Goal: Task Accomplishment & Management: Manage account settings

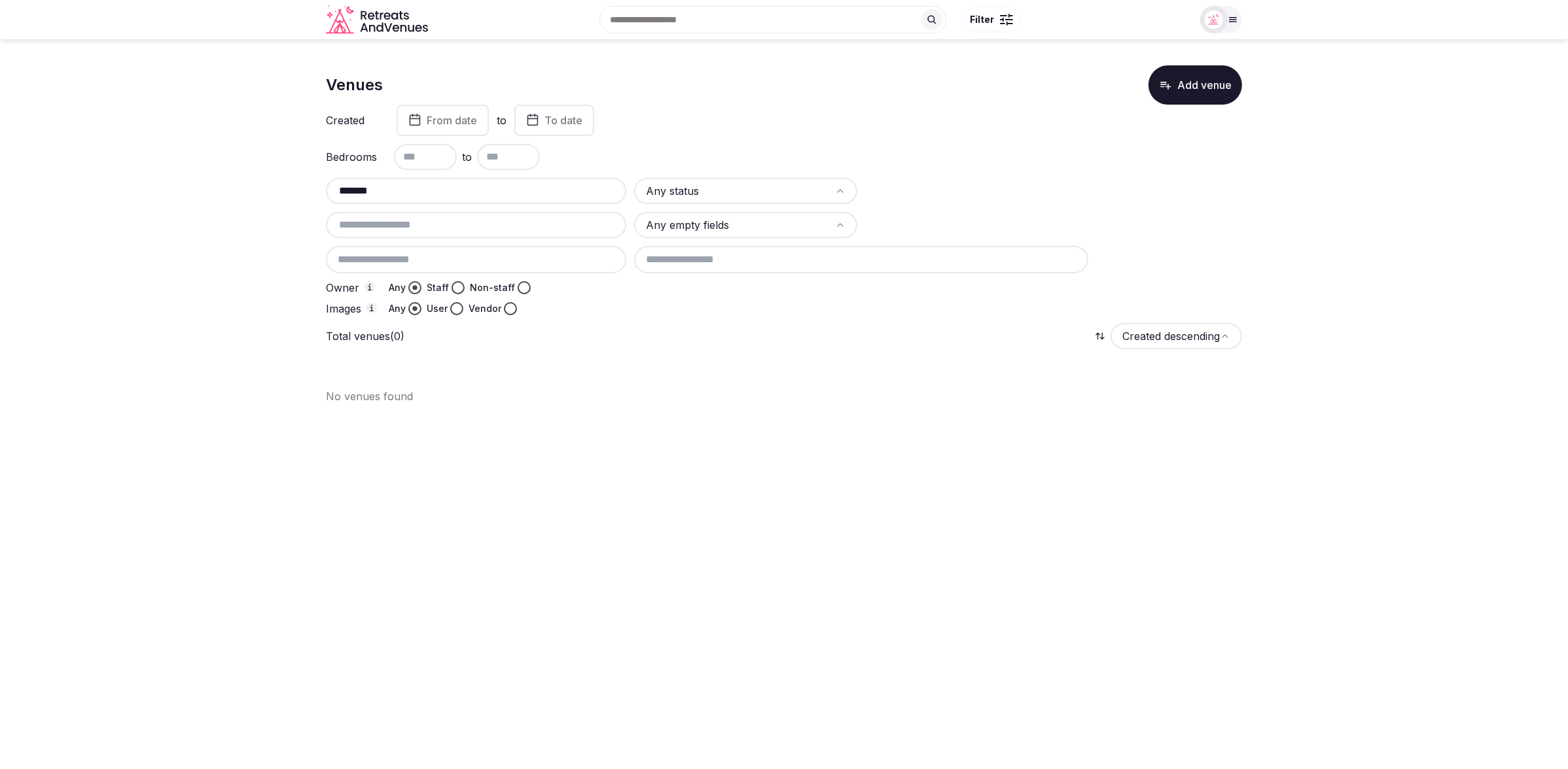
drag, startPoint x: 382, startPoint y: 195, endPoint x: 306, endPoint y: 183, distance: 76.9
click at [306, 183] on section "Venues Add venue Created From date to To date Bedrooms to ******* Any status An…" at bounding box center [784, 229] width 1568 height 381
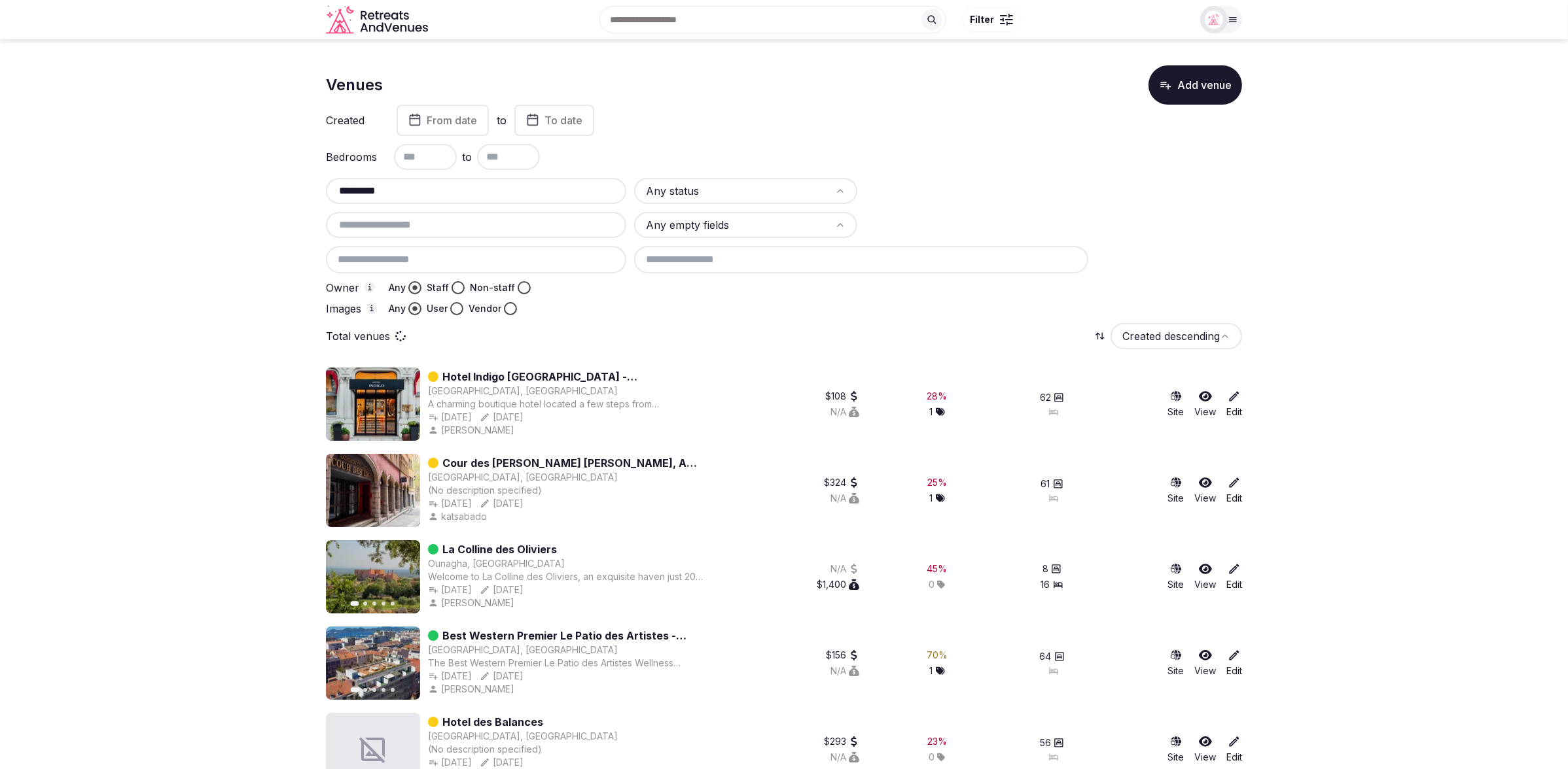
type input "*********"
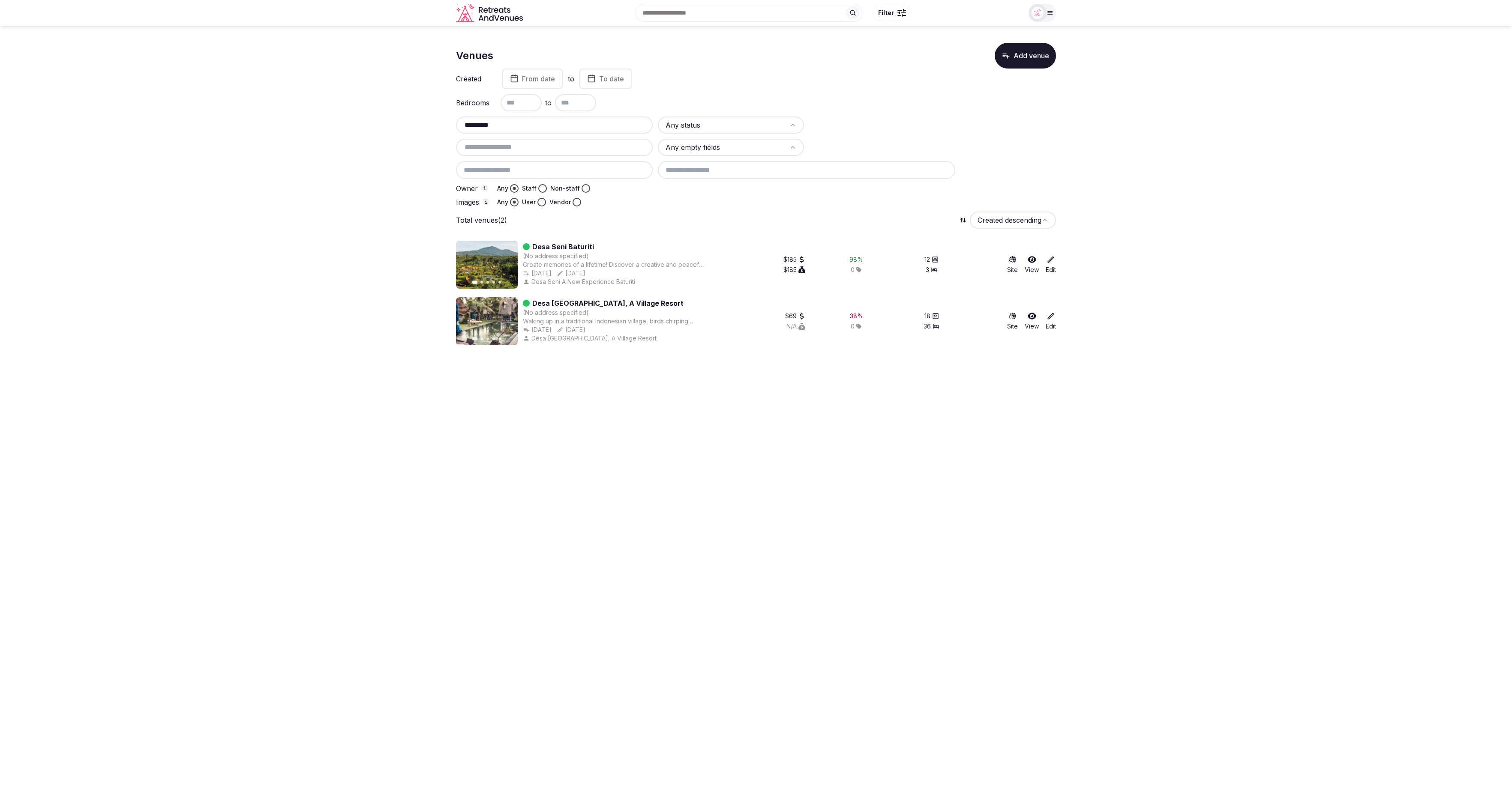
drag, startPoint x: 513, startPoint y: 123, endPoint x: 444, endPoint y: 122, distance: 69.0
click at [444, 122] on section "Venues Add venue Created From date to To date Bedrooms to ********* Any status …" at bounding box center [756, 190] width 1512 height 330
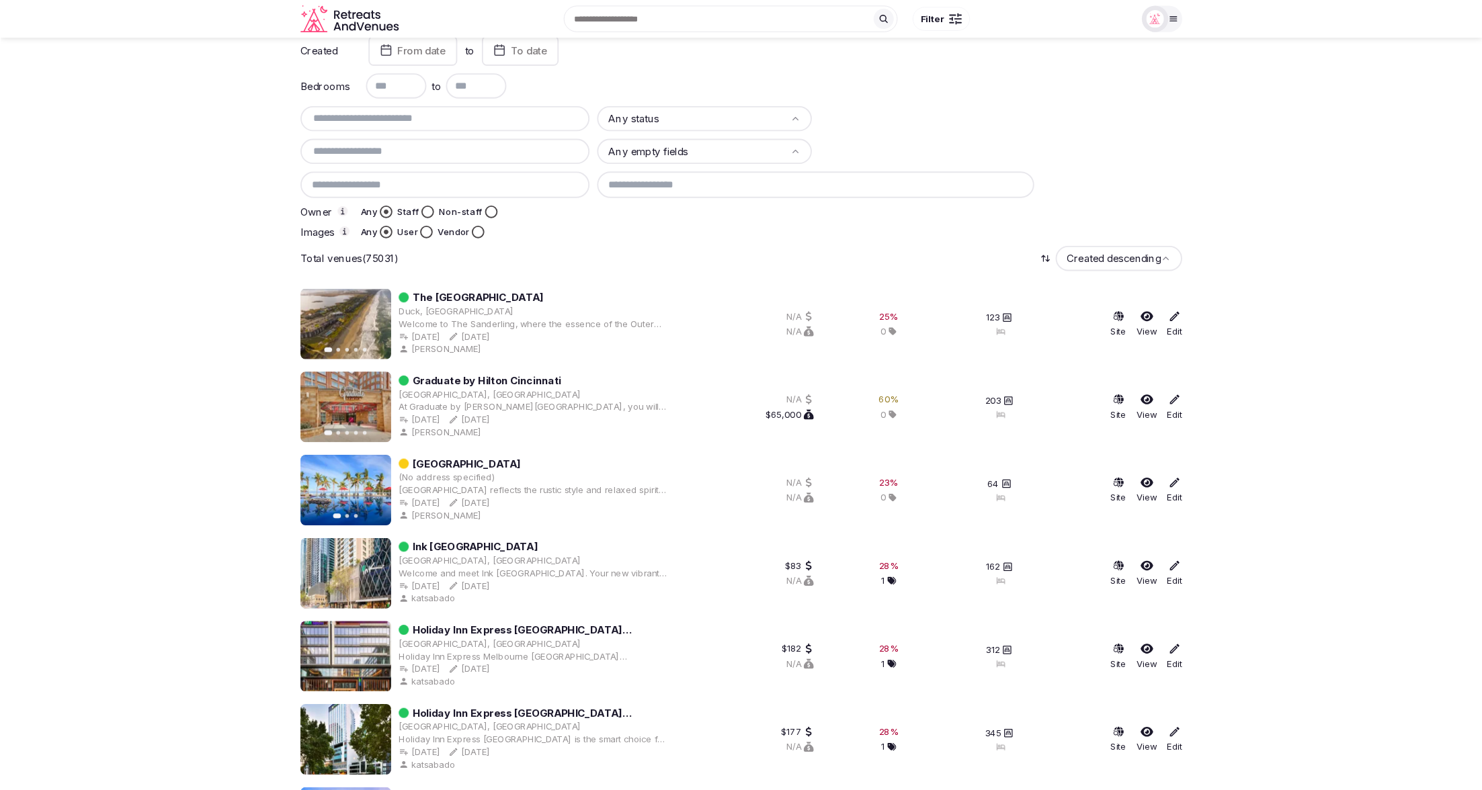
scroll to position [69, 0]
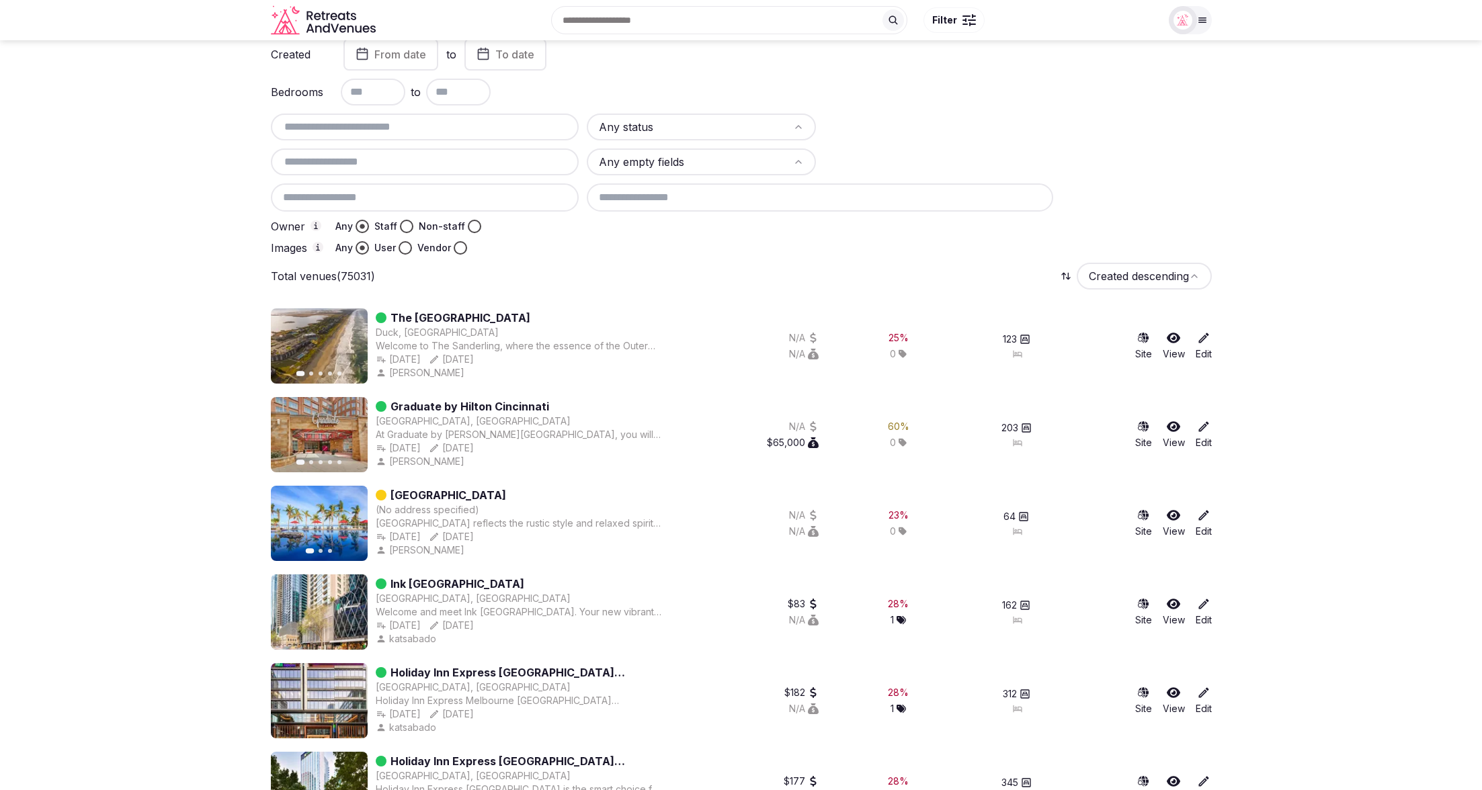
click at [343, 124] on input "text" at bounding box center [425, 127] width 298 height 16
paste input "**********"
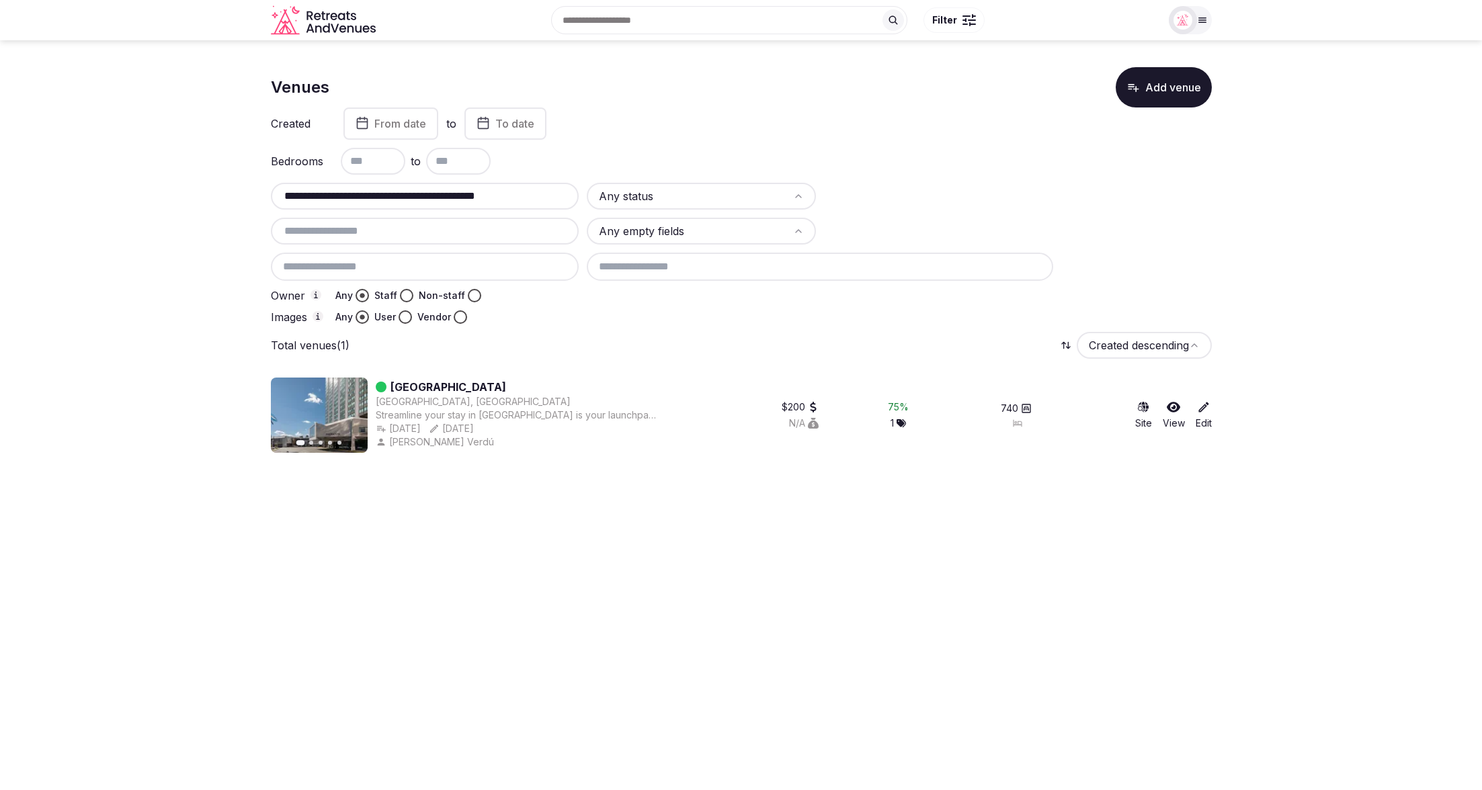
scroll to position [0, 0]
click at [449, 430] on div "Aug 8th, 2025 Created Aug 8th, 2025, 4:10am Created Aug 8th, 2025, 4:10am Aug 1…" at bounding box center [519, 428] width 286 height 13
copy div "Aug 8th, 2025"
drag, startPoint x: 544, startPoint y: 194, endPoint x: 272, endPoint y: 175, distance: 272.7
click at [256, 179] on section "**********" at bounding box center [741, 254] width 1482 height 429
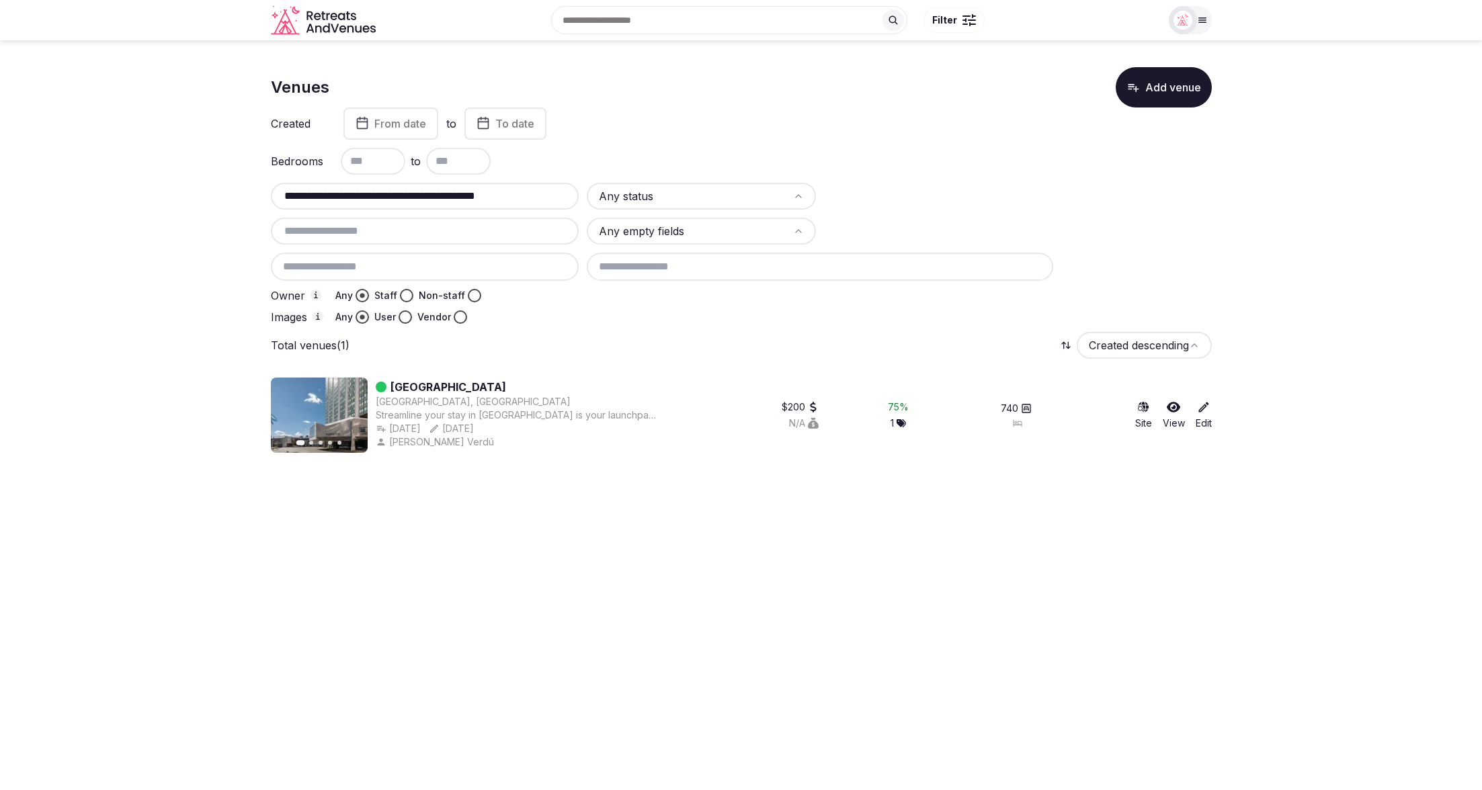
paste input "text"
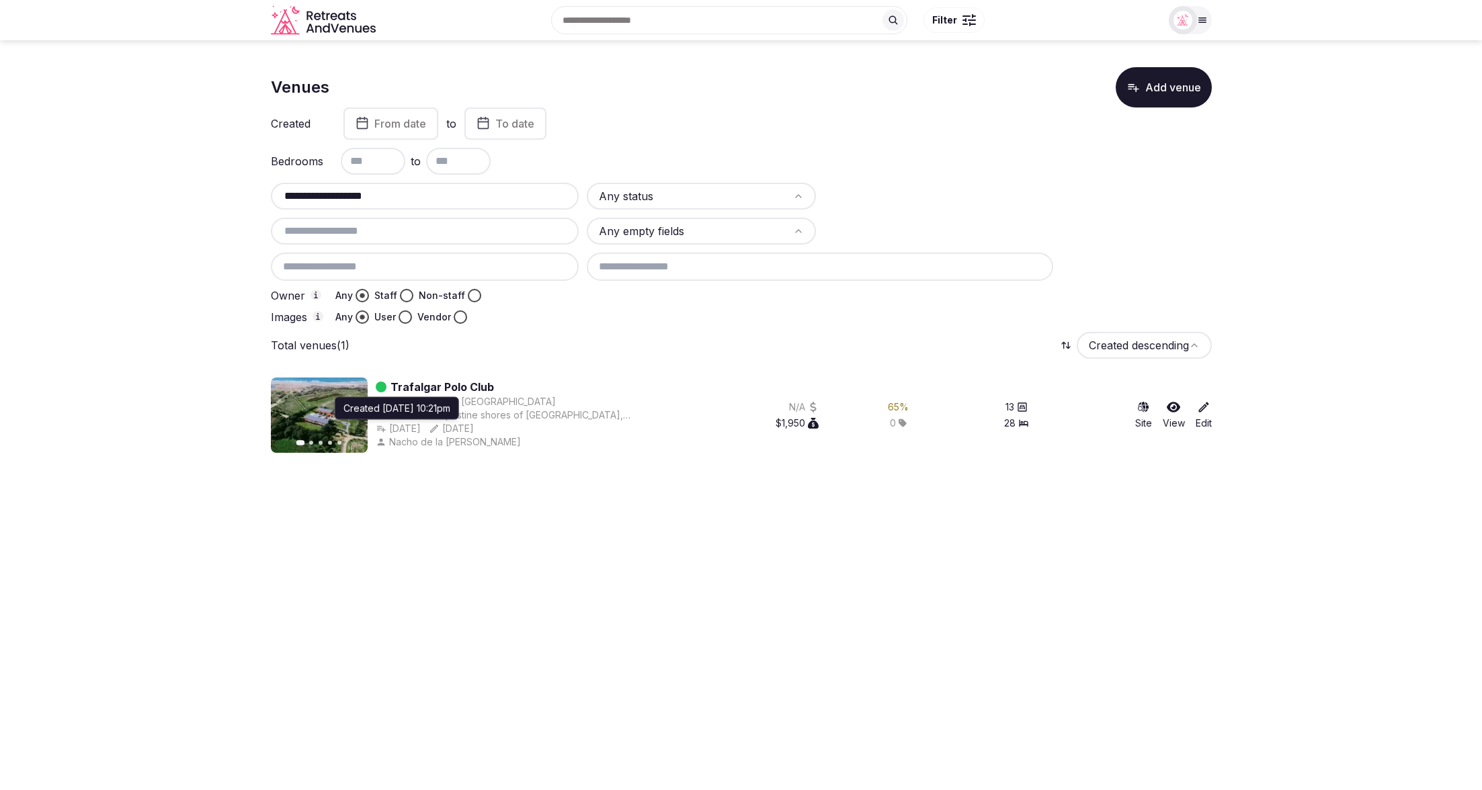
type input "**********"
copy div "Aug 8th, 2025"
click at [451, 433] on div "Aug 8th, 2025 Created Aug 8th, 2025, 10:21pm Created Aug 8th, 2025, 10:21pm Aug…" at bounding box center [519, 428] width 286 height 13
drag, startPoint x: 372, startPoint y: 198, endPoint x: 334, endPoint y: 140, distance: 69.3
click at [246, 190] on section "**********" at bounding box center [741, 254] width 1482 height 429
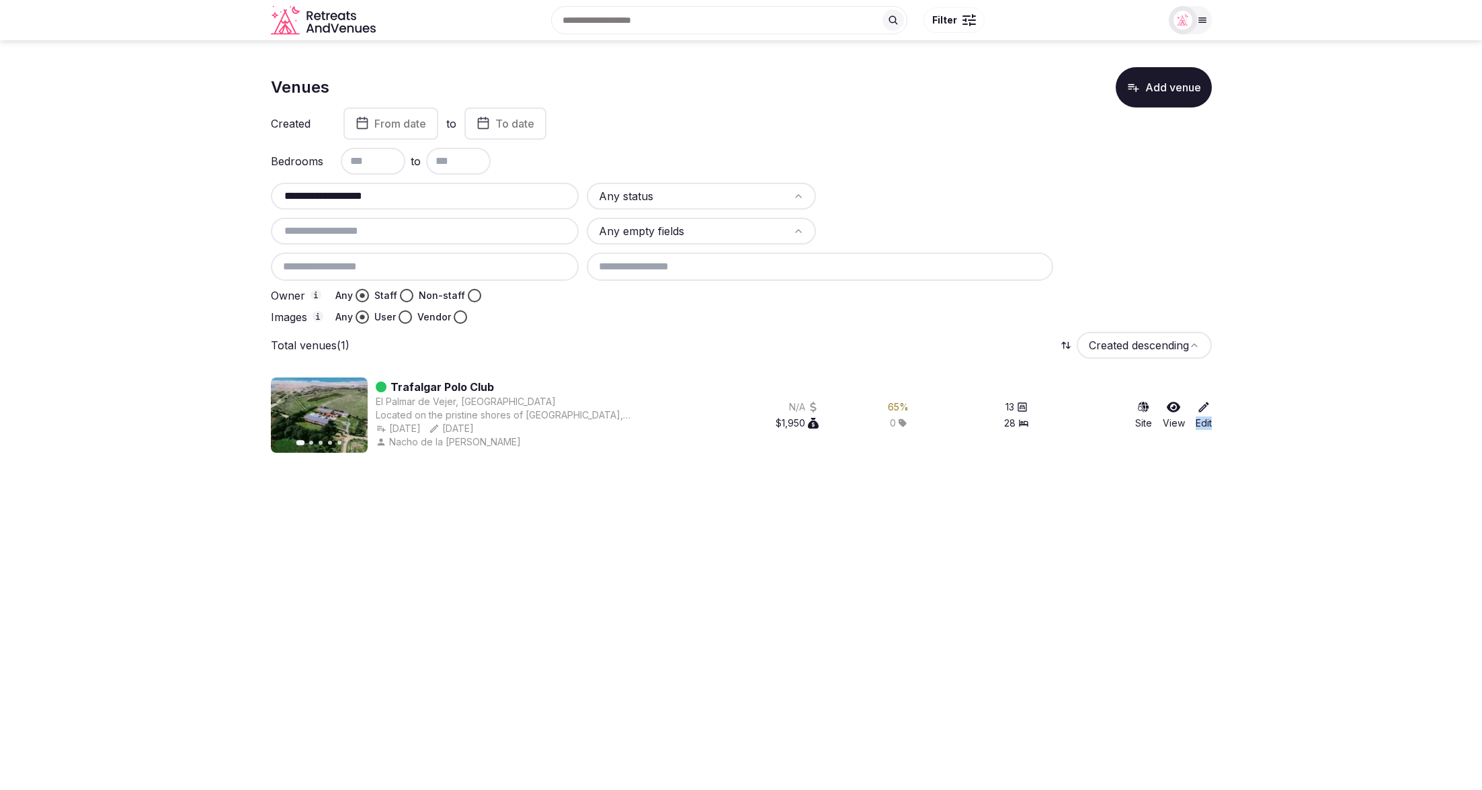
click at [1203, 540] on html "**********" at bounding box center [741, 395] width 1482 height 790
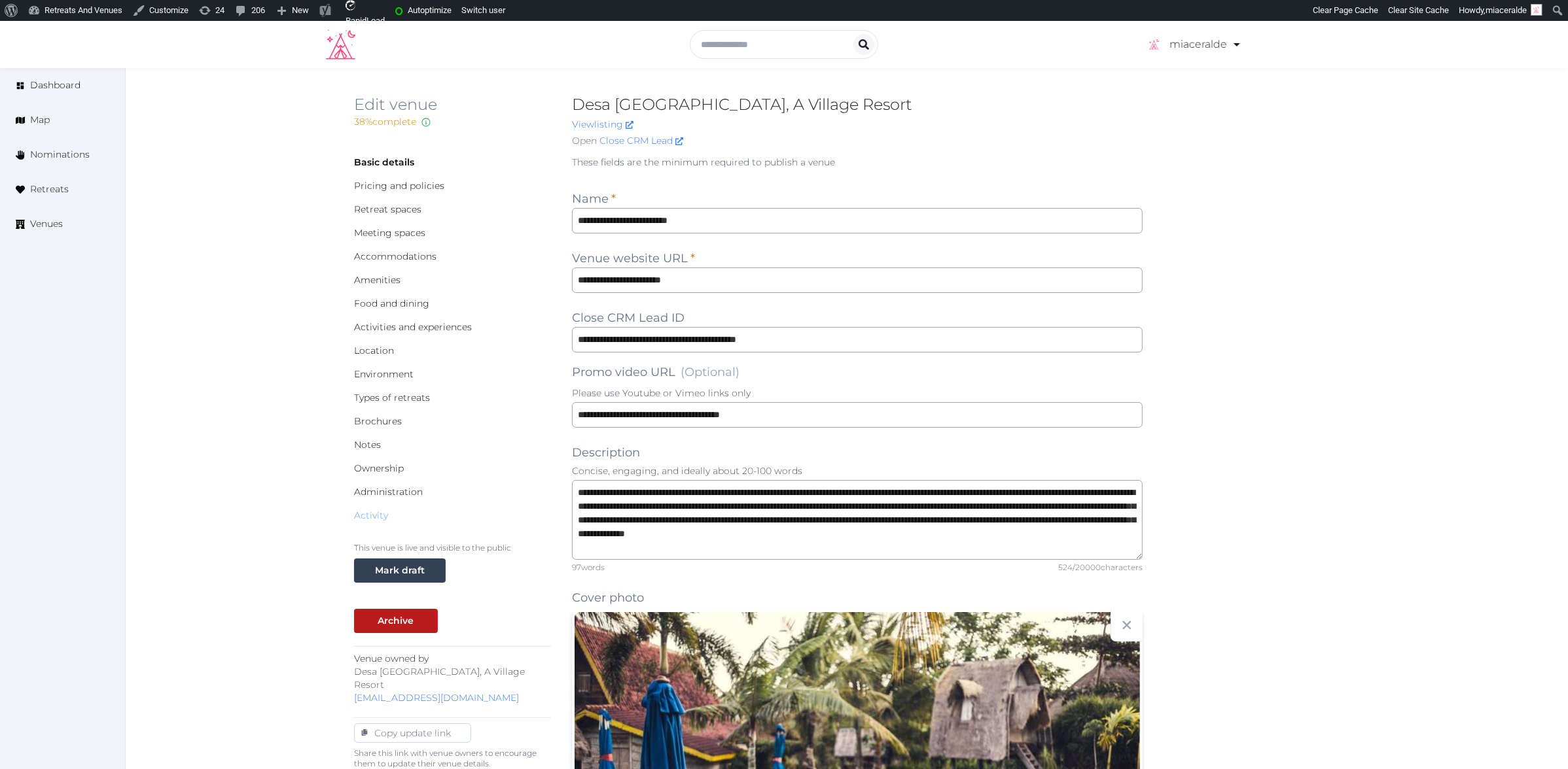
click at [384, 516] on link "Activity" at bounding box center [370, 515] width 34 height 12
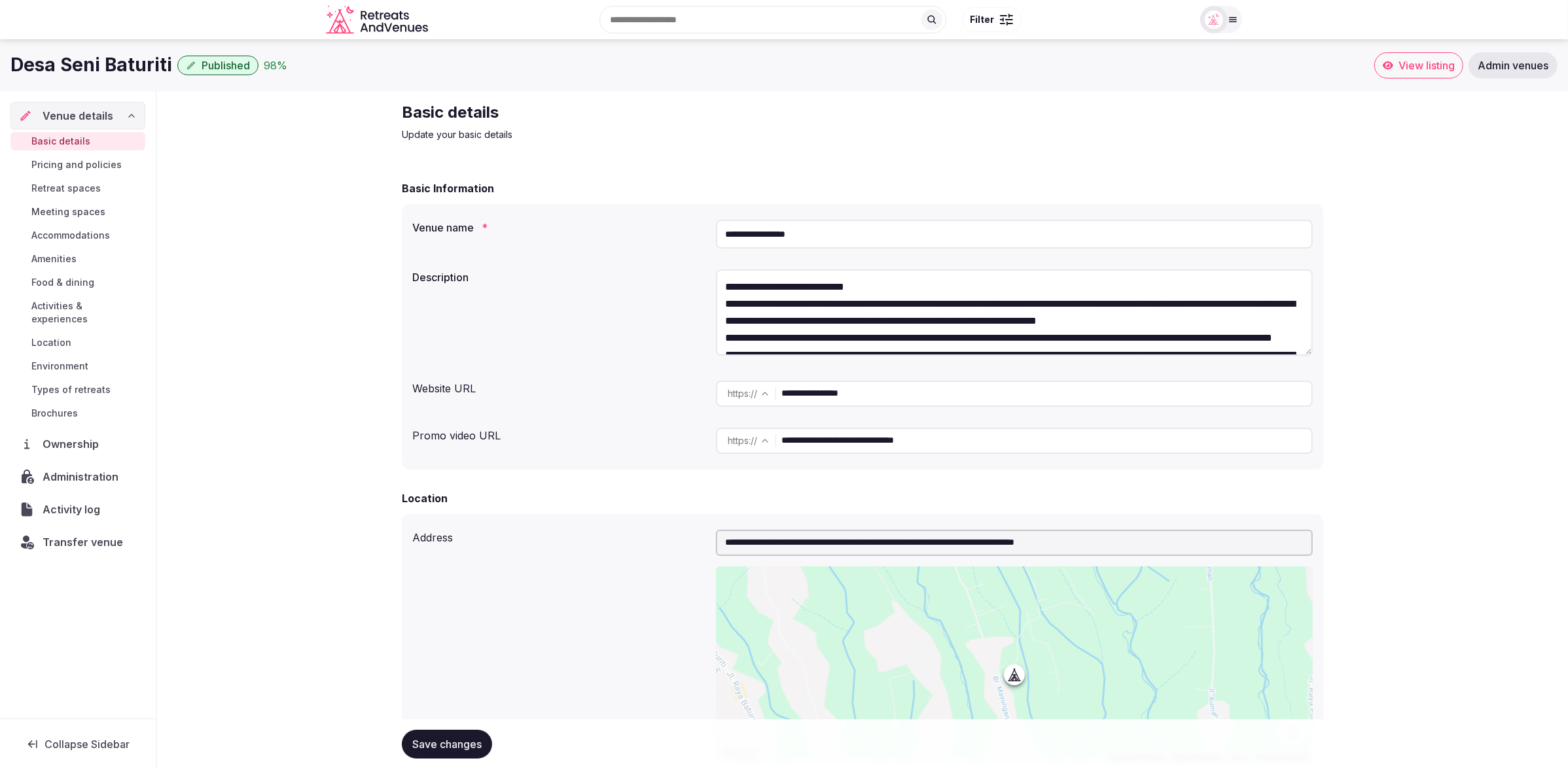
click at [89, 501] on span "Activity log" at bounding box center [74, 509] width 63 height 16
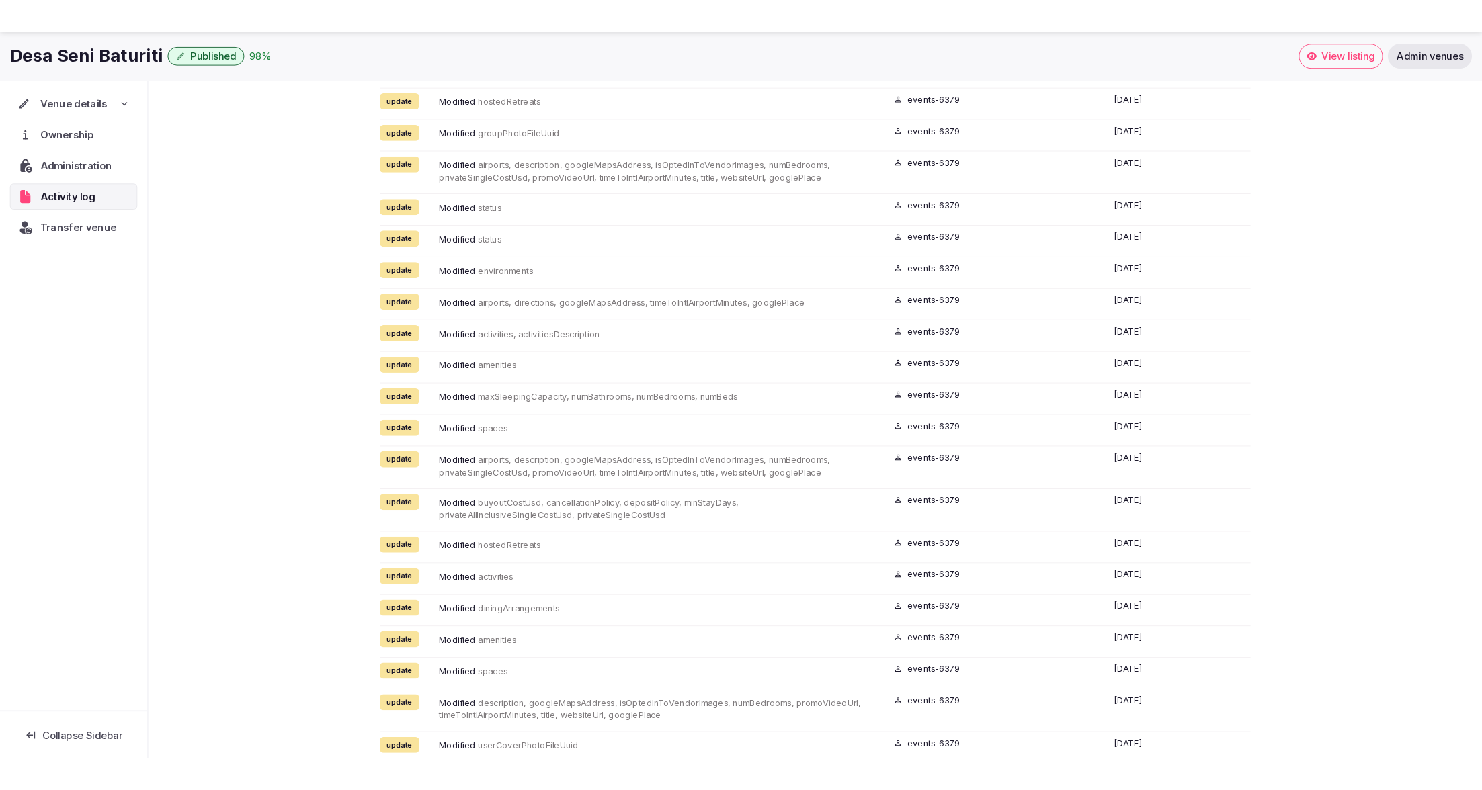
scroll to position [1109, 0]
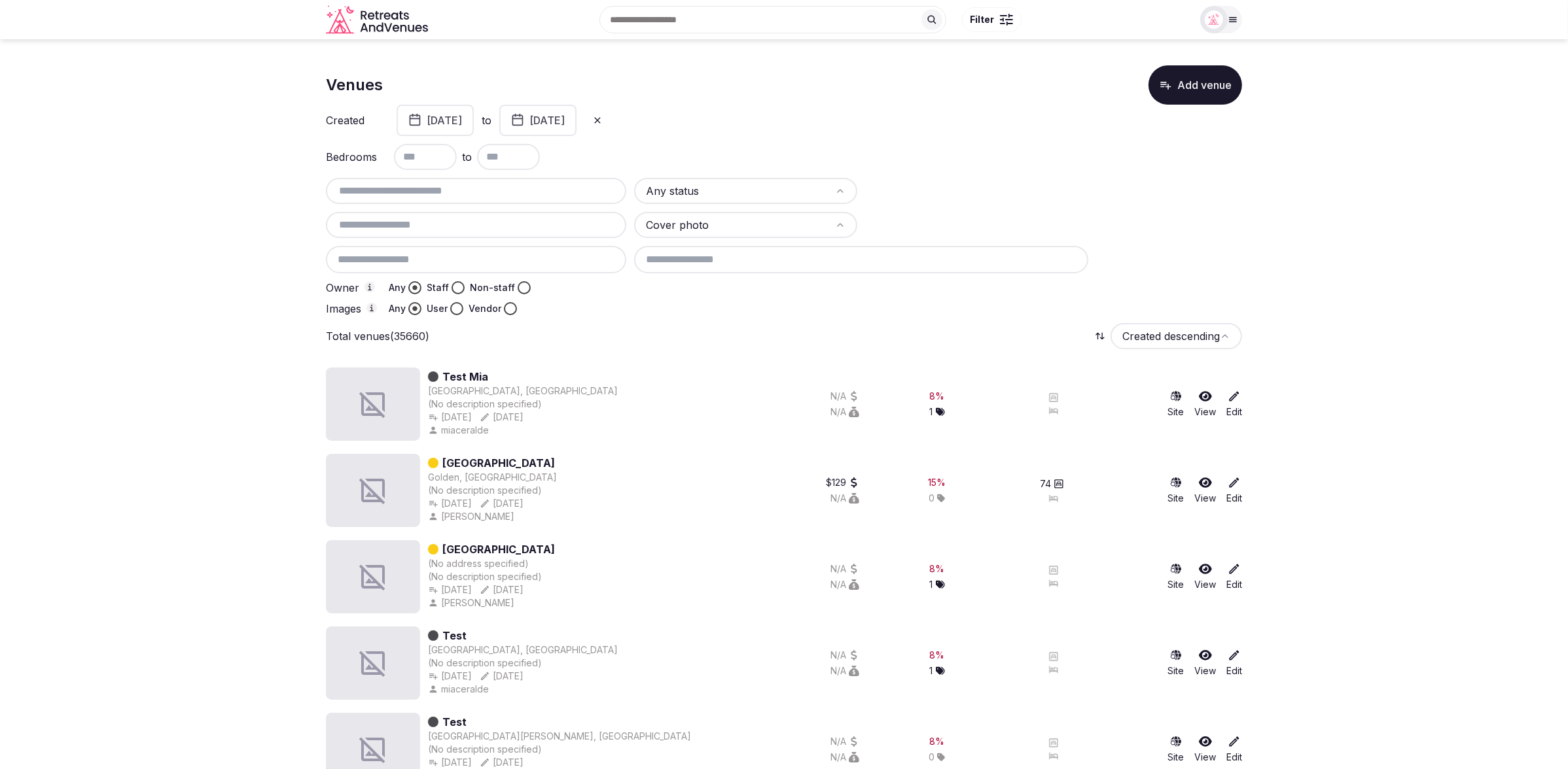
click at [507, 308] on button "Vendor" at bounding box center [509, 308] width 13 height 13
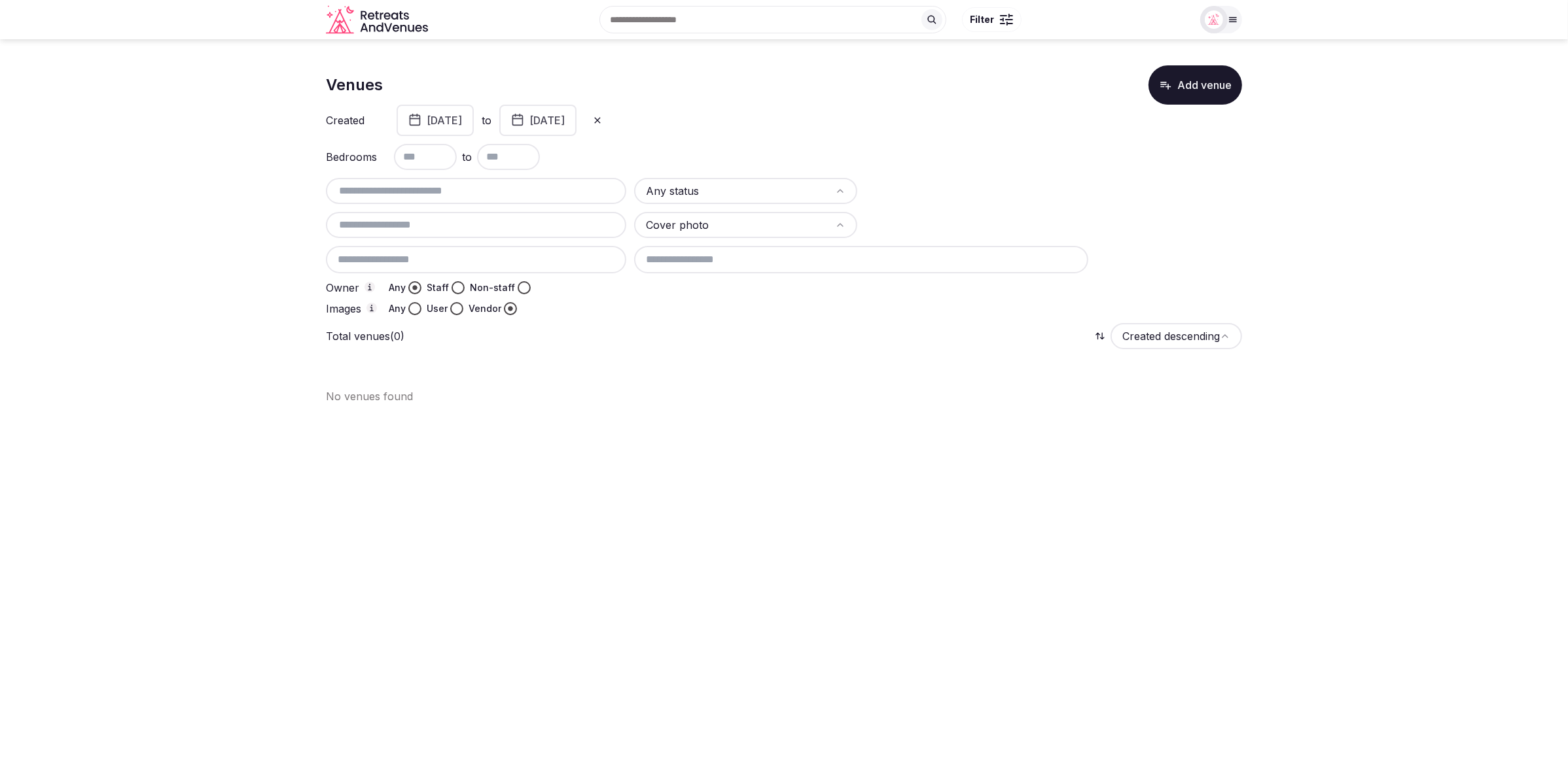
click at [522, 289] on button "Non-staff" at bounding box center [523, 287] width 13 height 13
click at [667, 323] on div "Total venues (0) Created descending" at bounding box center [784, 336] width 916 height 26
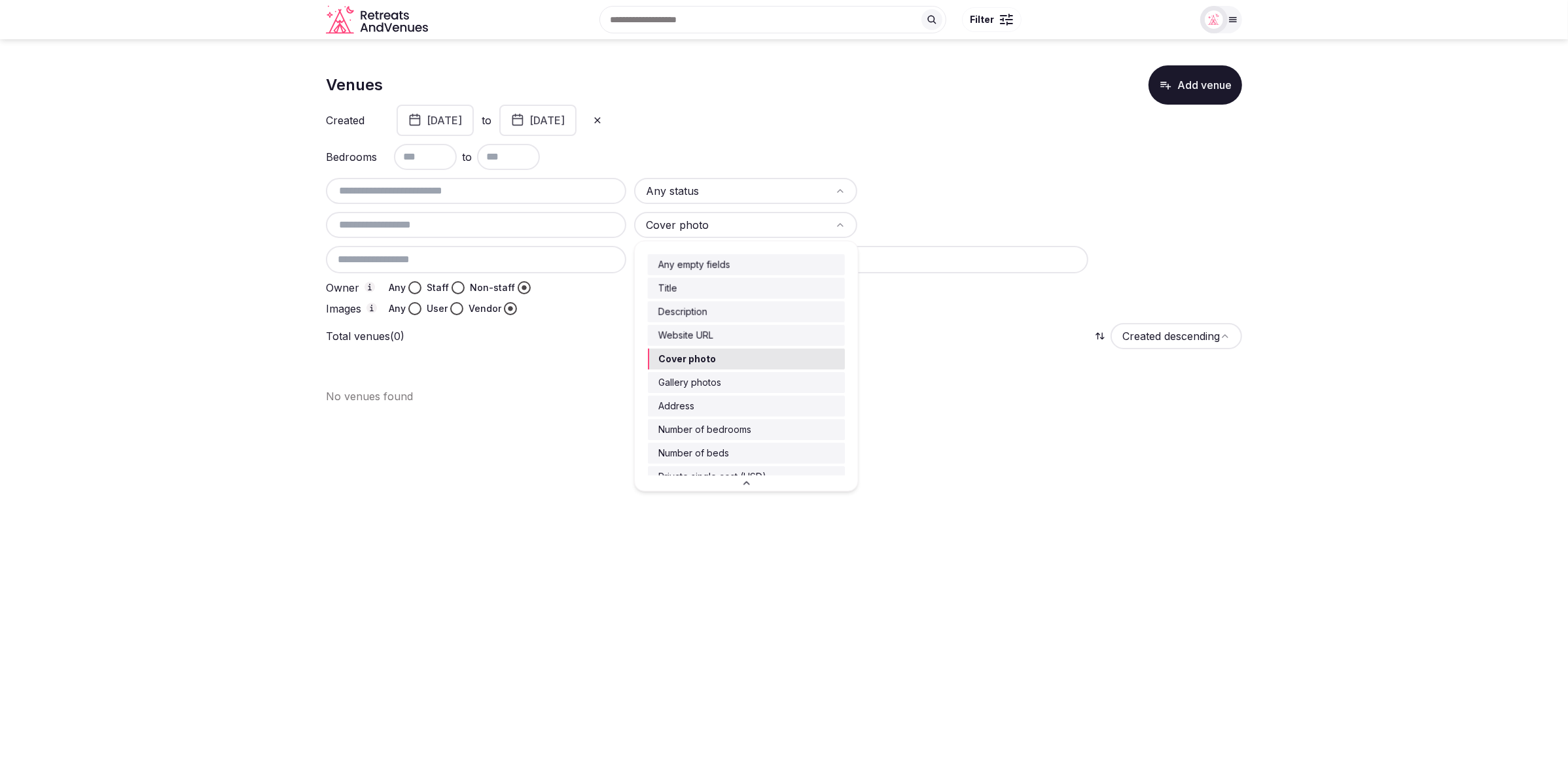
click at [782, 225] on html "Search Popular Destinations Toscana, Italy Riviera Maya, Mexico Indonesia, Bali…" at bounding box center [784, 384] width 1568 height 769
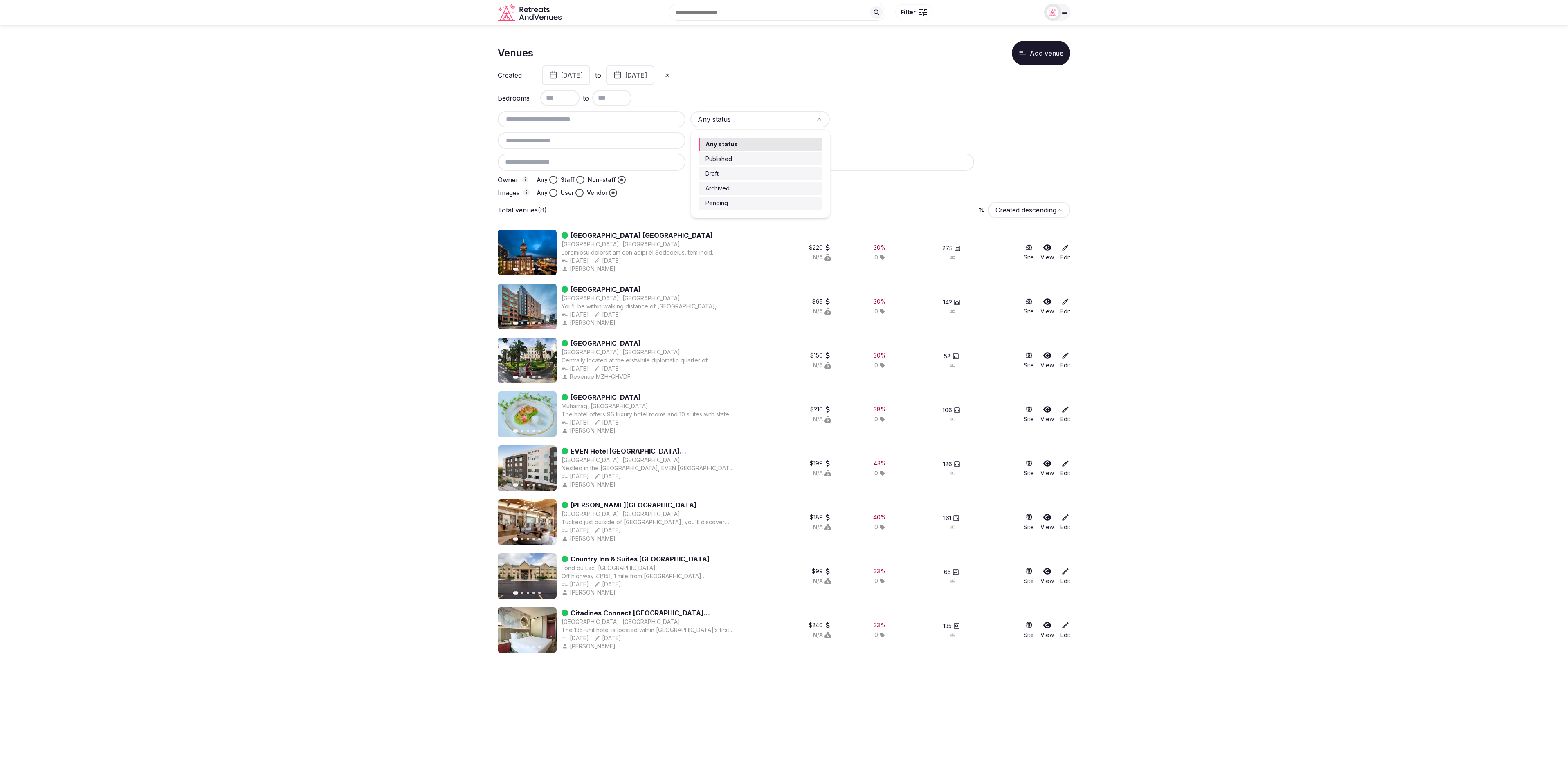
click at [747, 114] on html "Search Popular Destinations Toscana, Italy Riviera Maya, Mexico Indonesia, Bali…" at bounding box center [784, 384] width 1568 height 769
click at [979, 191] on html "Search Popular Destinations Toscana, Italy Riviera Maya, Mexico Indonesia, Bali…" at bounding box center [784, 384] width 1568 height 769
click at [578, 75] on button "October 1st, 2024" at bounding box center [565, 75] width 48 height 19
click at [533, 91] on icon "Go to the Previous Month" at bounding box center [533, 96] width 10 height 10
click at [562, 74] on button "October 1st, 2024" at bounding box center [565, 75] width 48 height 19
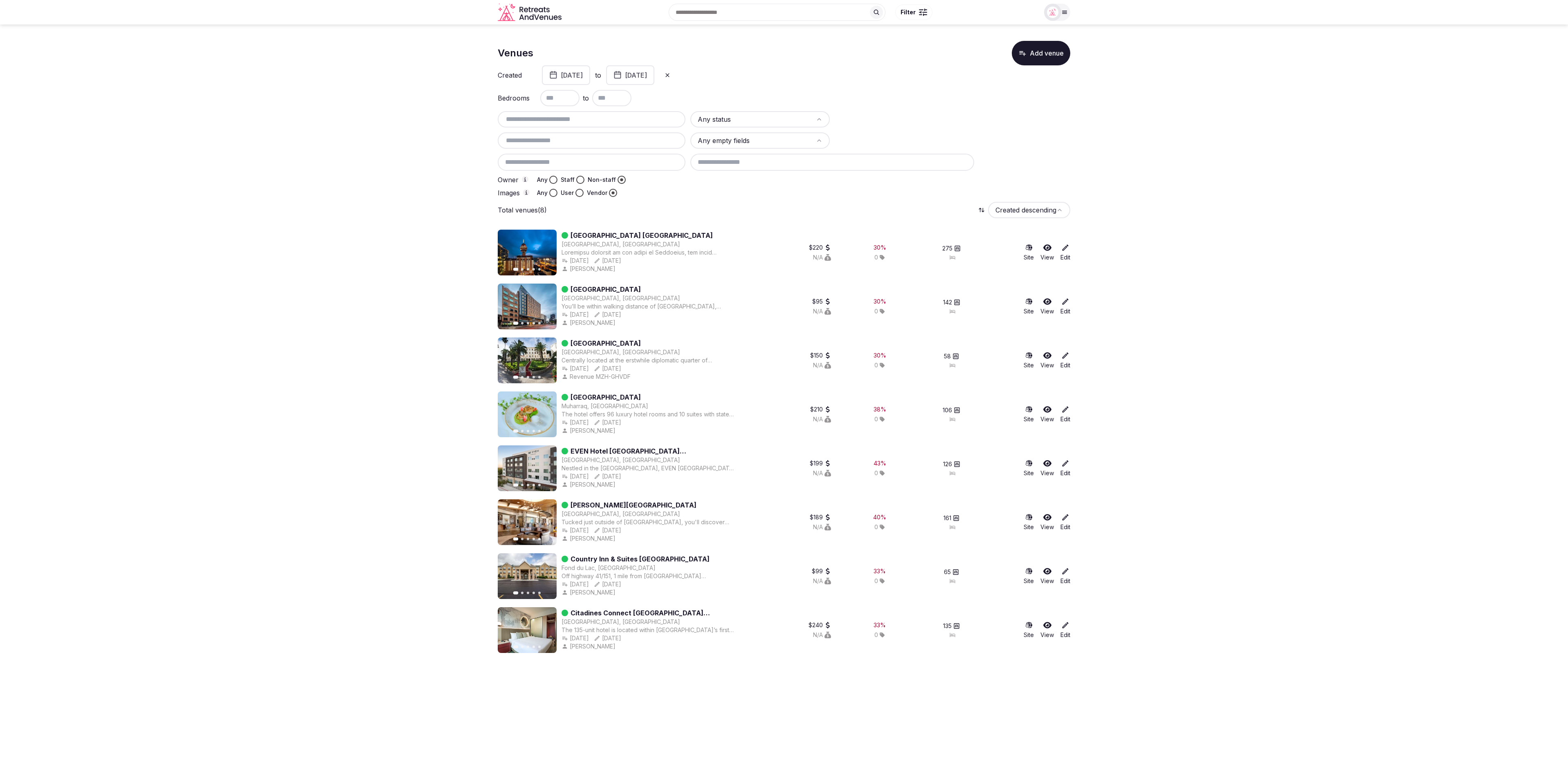
drag, startPoint x: 557, startPoint y: 73, endPoint x: 612, endPoint y: 74, distance: 55.0
click at [590, 74] on button "October 1st, 2024" at bounding box center [565, 75] width 48 height 19
click at [671, 73] on icon at bounding box center [667, 75] width 7 height 7
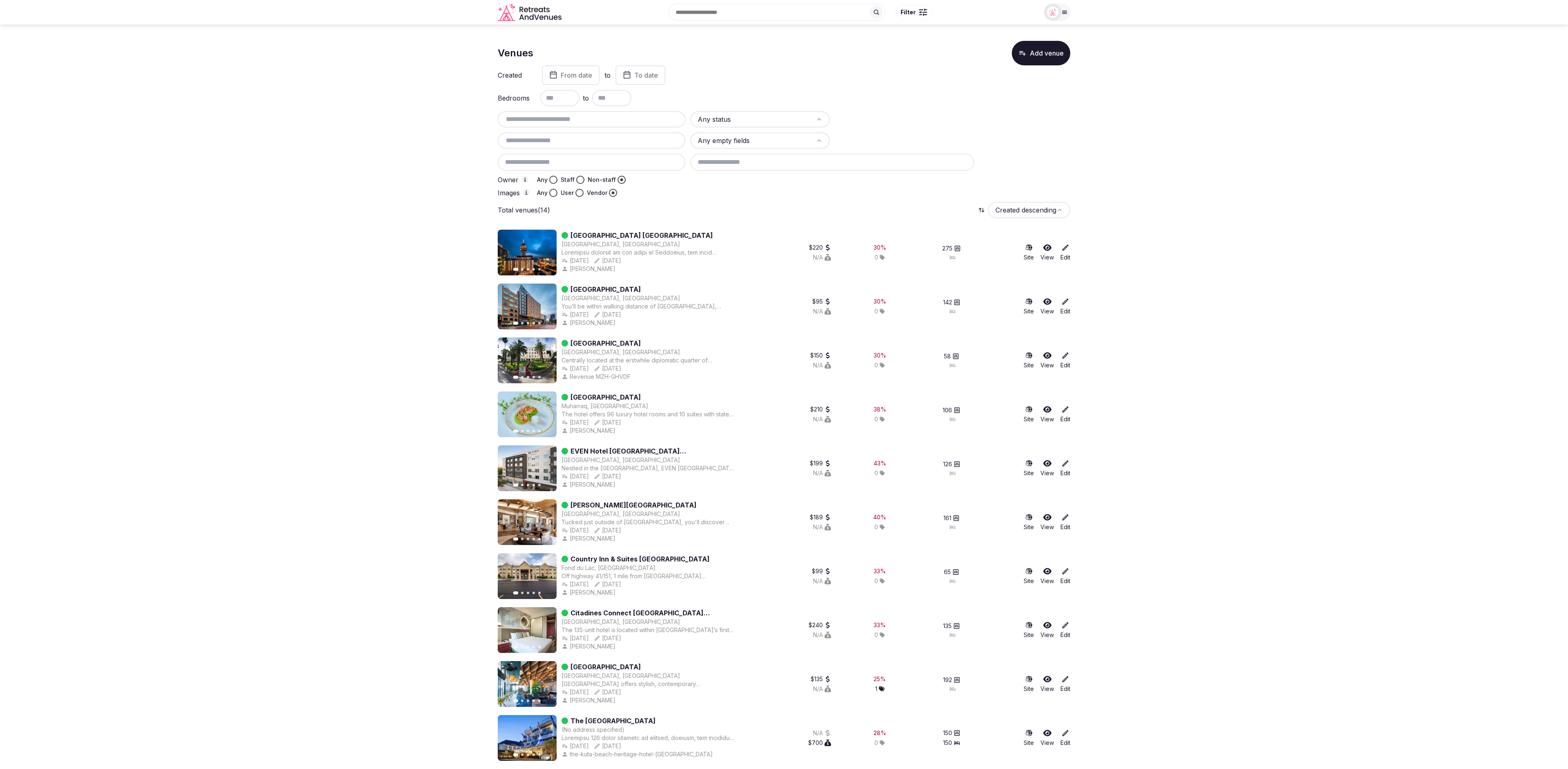
click at [783, 115] on html "Search Popular Destinations Toscana, Italy Riviera Maya, Mexico Indonesia, Bali…" at bounding box center [784, 496] width 1568 height 993
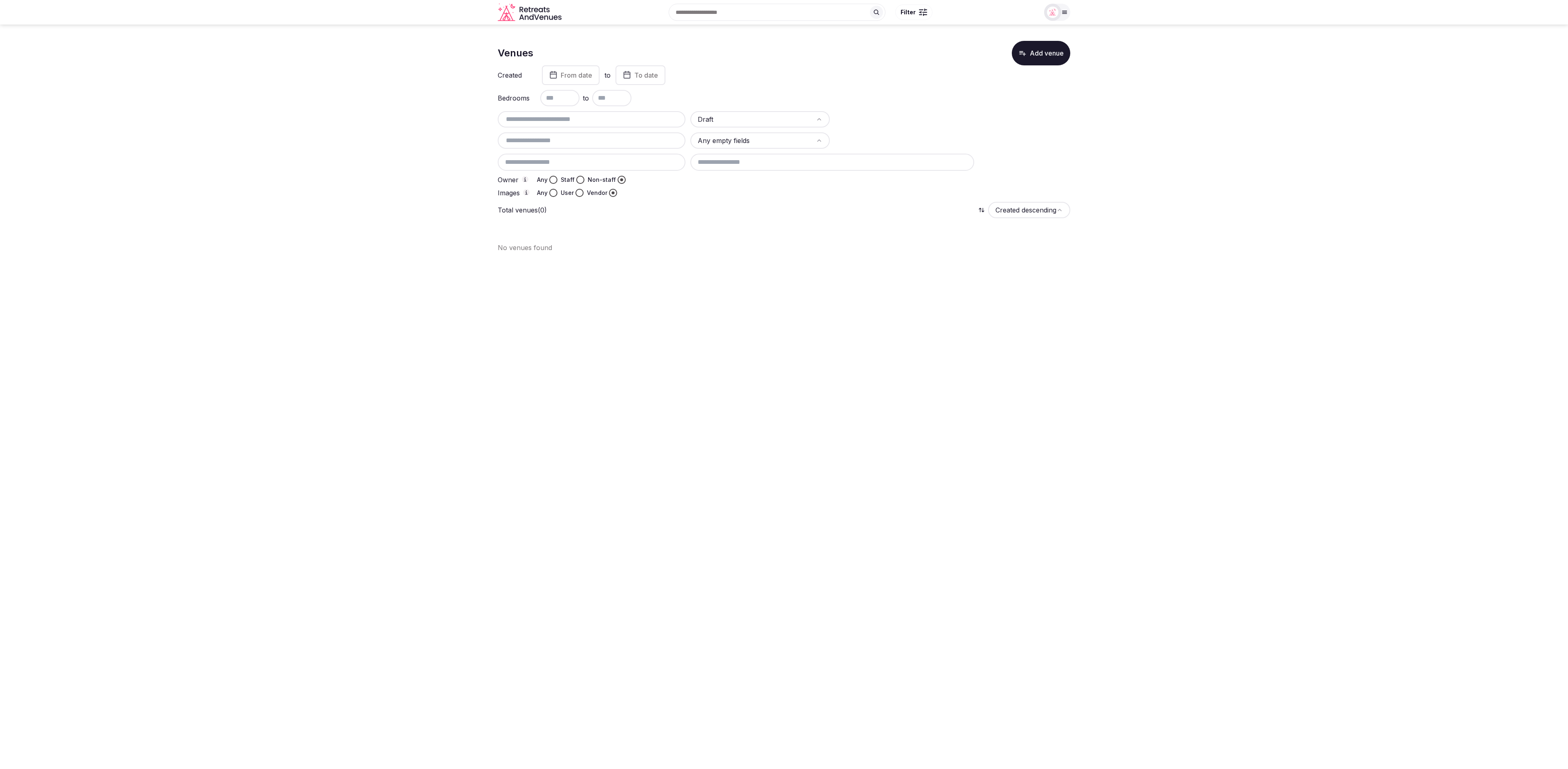
click at [730, 116] on html "Search Popular Destinations Toscana, Italy Riviera Maya, Mexico Indonesia, Bali…" at bounding box center [784, 384] width 1568 height 769
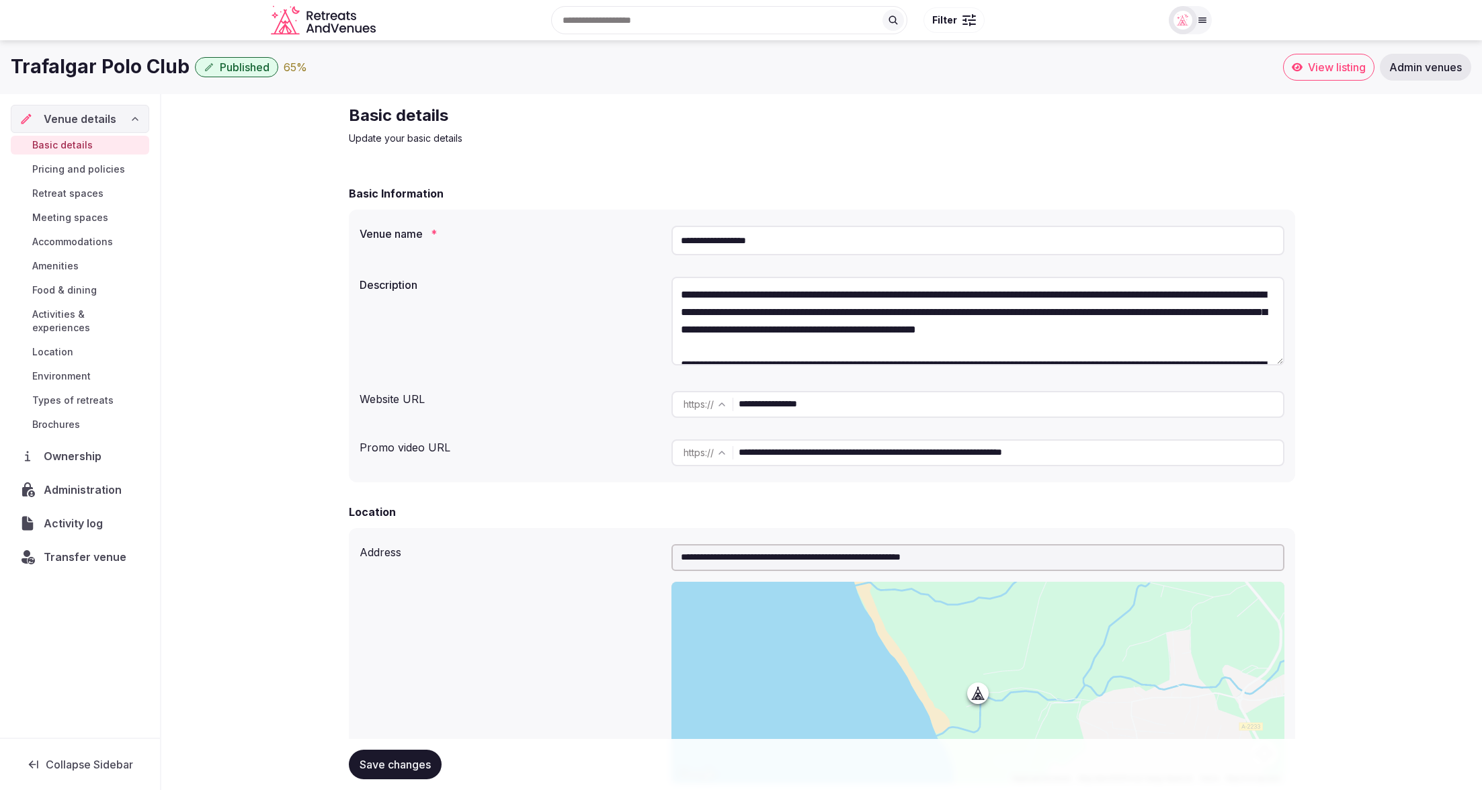
click at [87, 482] on span "Administration" at bounding box center [85, 490] width 83 height 16
click at [99, 482] on span "Administration" at bounding box center [85, 490] width 83 height 16
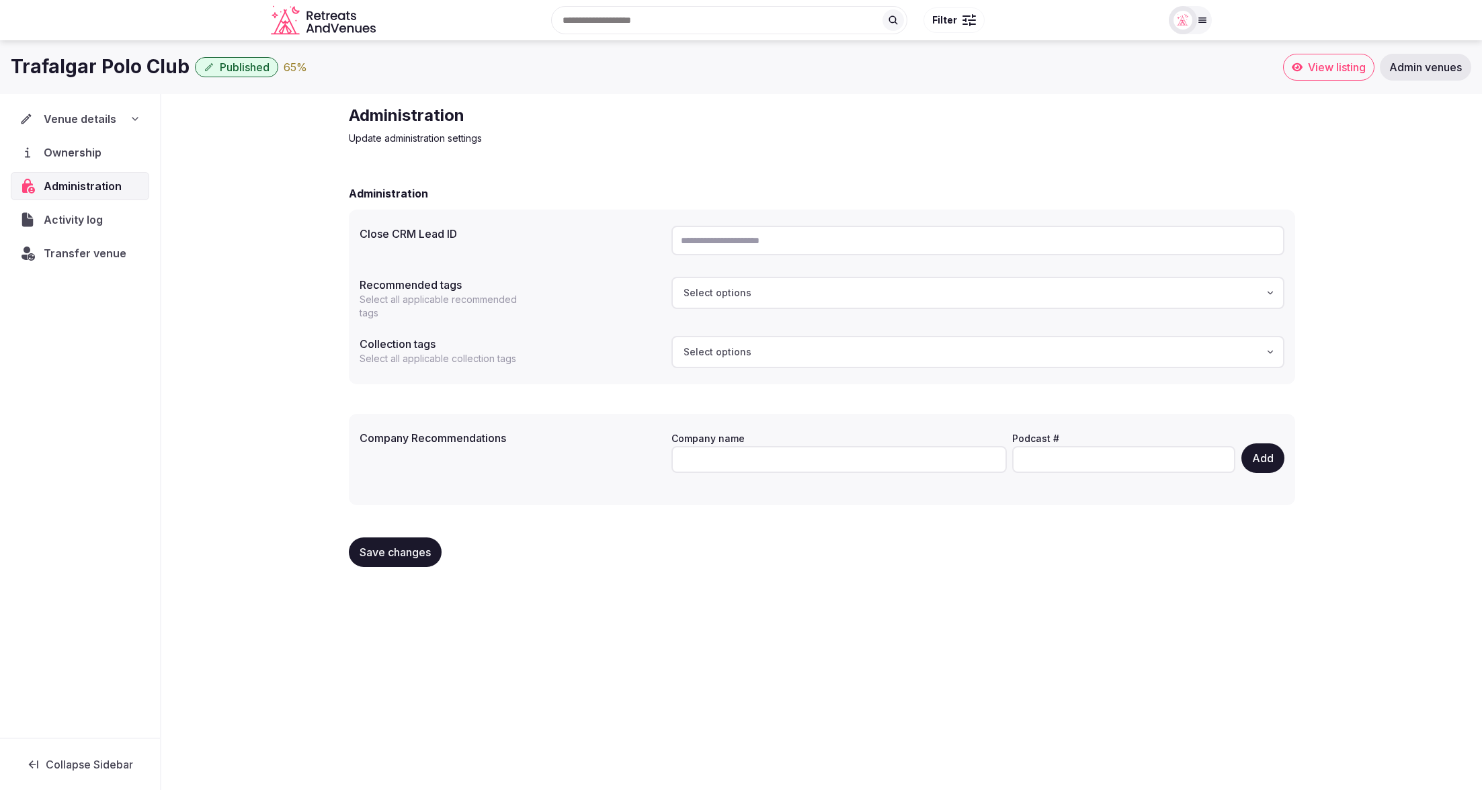
click at [783, 226] on input "text" at bounding box center [977, 241] width 613 height 30
paste input "**********"
type input "**********"
click at [697, 191] on div "Administration" at bounding box center [822, 193] width 946 height 16
click at [745, 292] on span "Select options" at bounding box center [717, 292] width 68 height 13
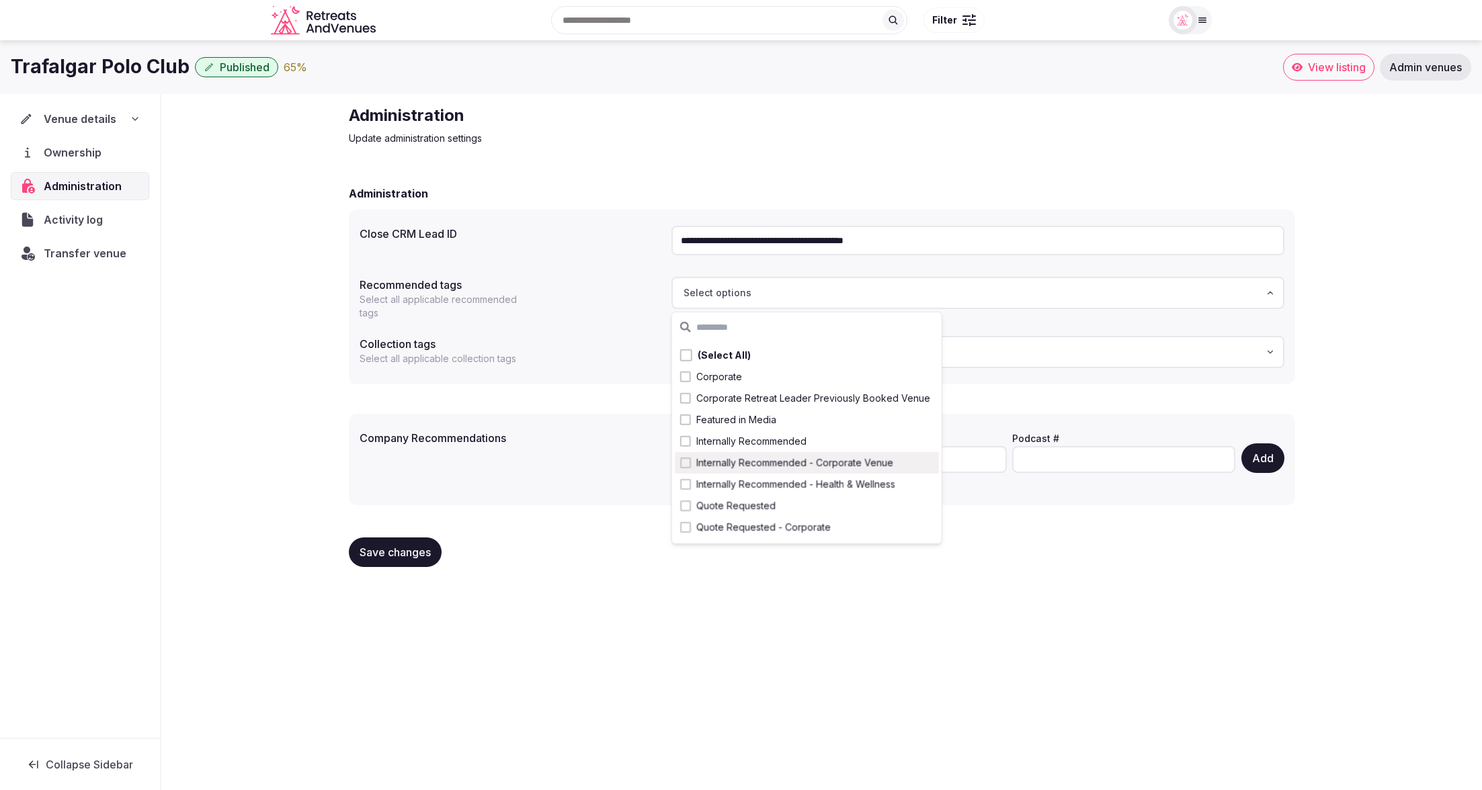
click at [760, 456] on span "Internally Recommended - Corporate Venue" at bounding box center [794, 462] width 197 height 13
drag, startPoint x: 592, startPoint y: 610, endPoint x: 585, endPoint y: 608, distance: 7.0
click at [592, 610] on div "**********" at bounding box center [741, 411] width 1482 height 742
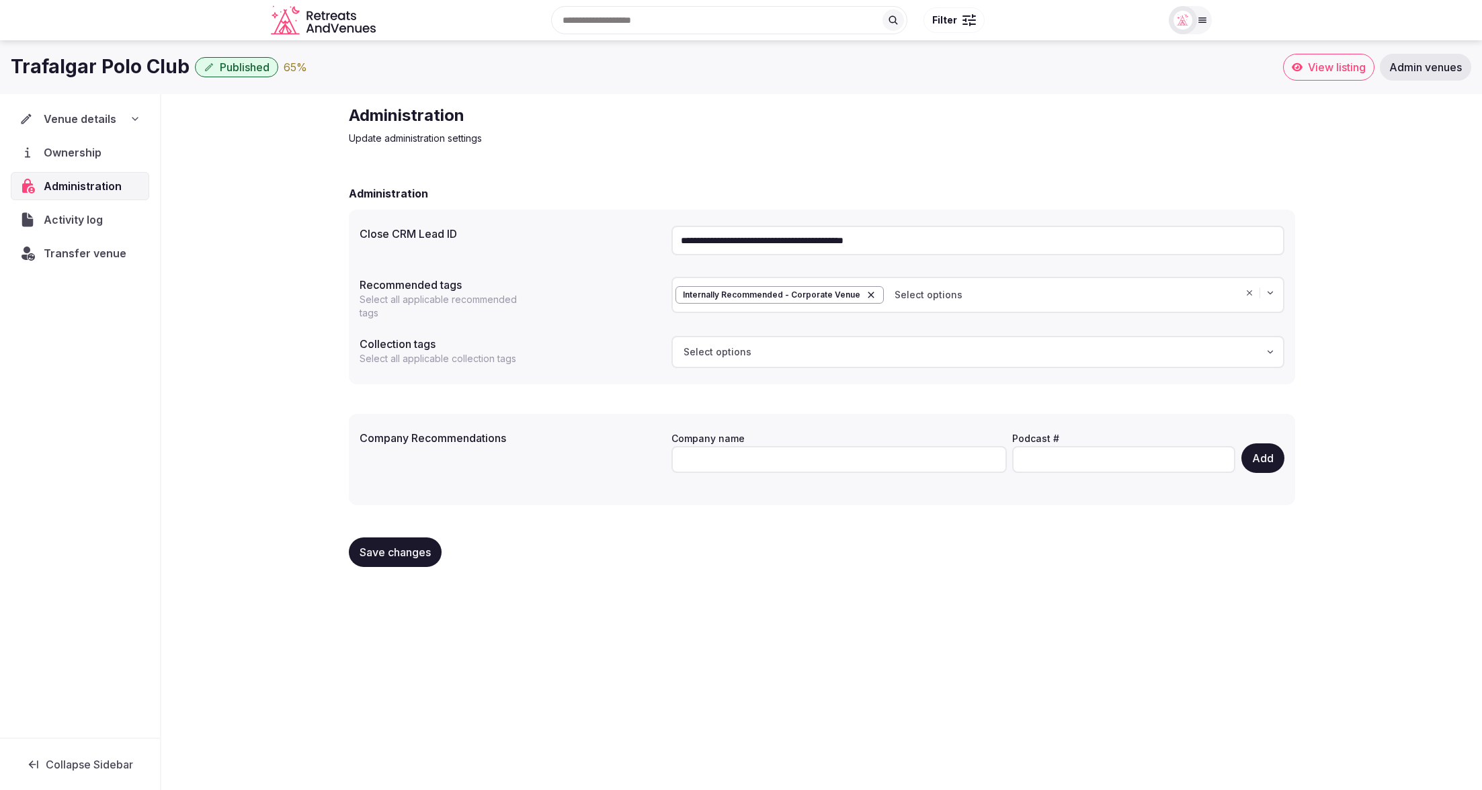
click at [398, 557] on span "Save changes" at bounding box center [394, 552] width 71 height 13
click at [847, 360] on button "Select options" at bounding box center [977, 352] width 613 height 32
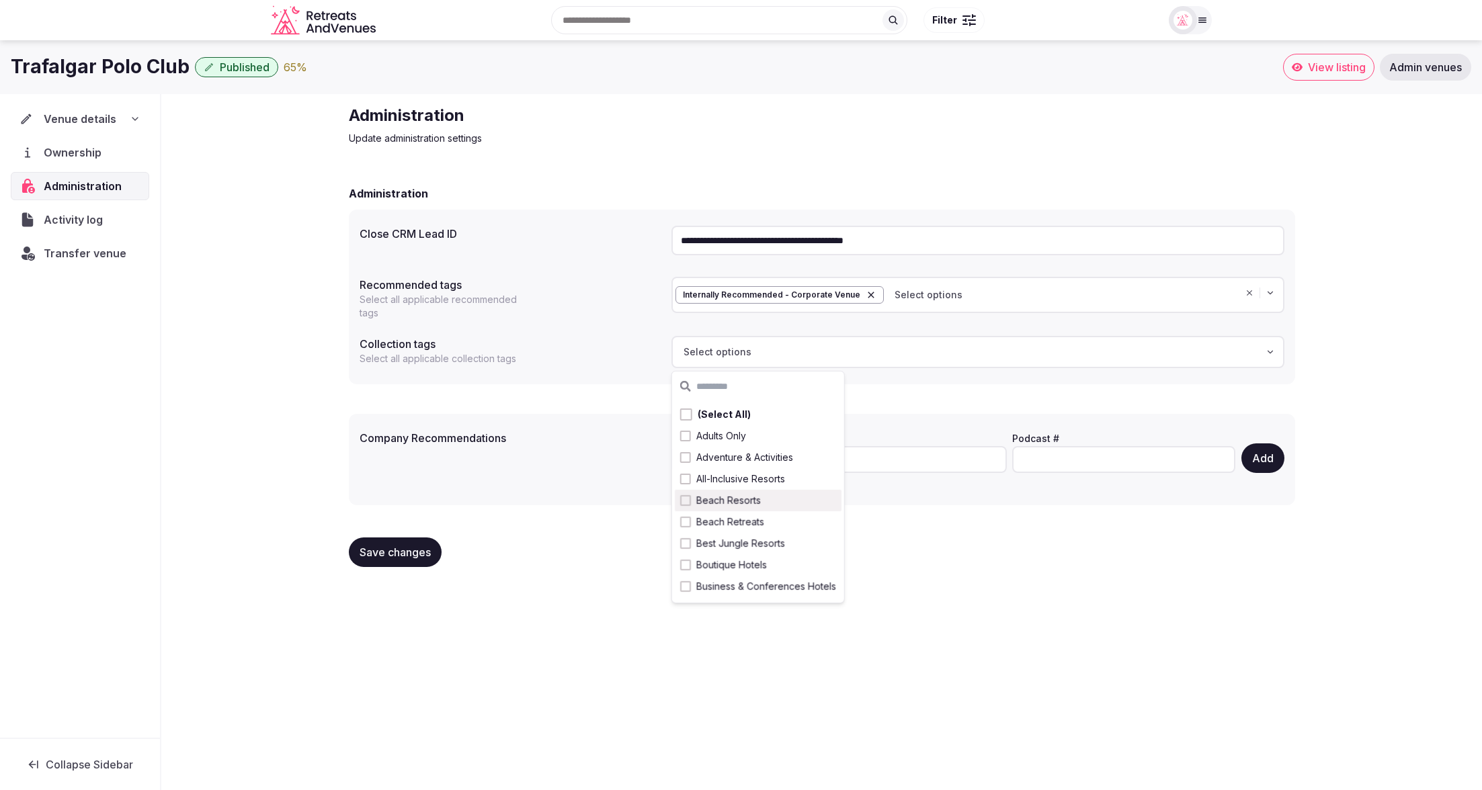
click at [1017, 570] on div "Save changes" at bounding box center [822, 552] width 946 height 51
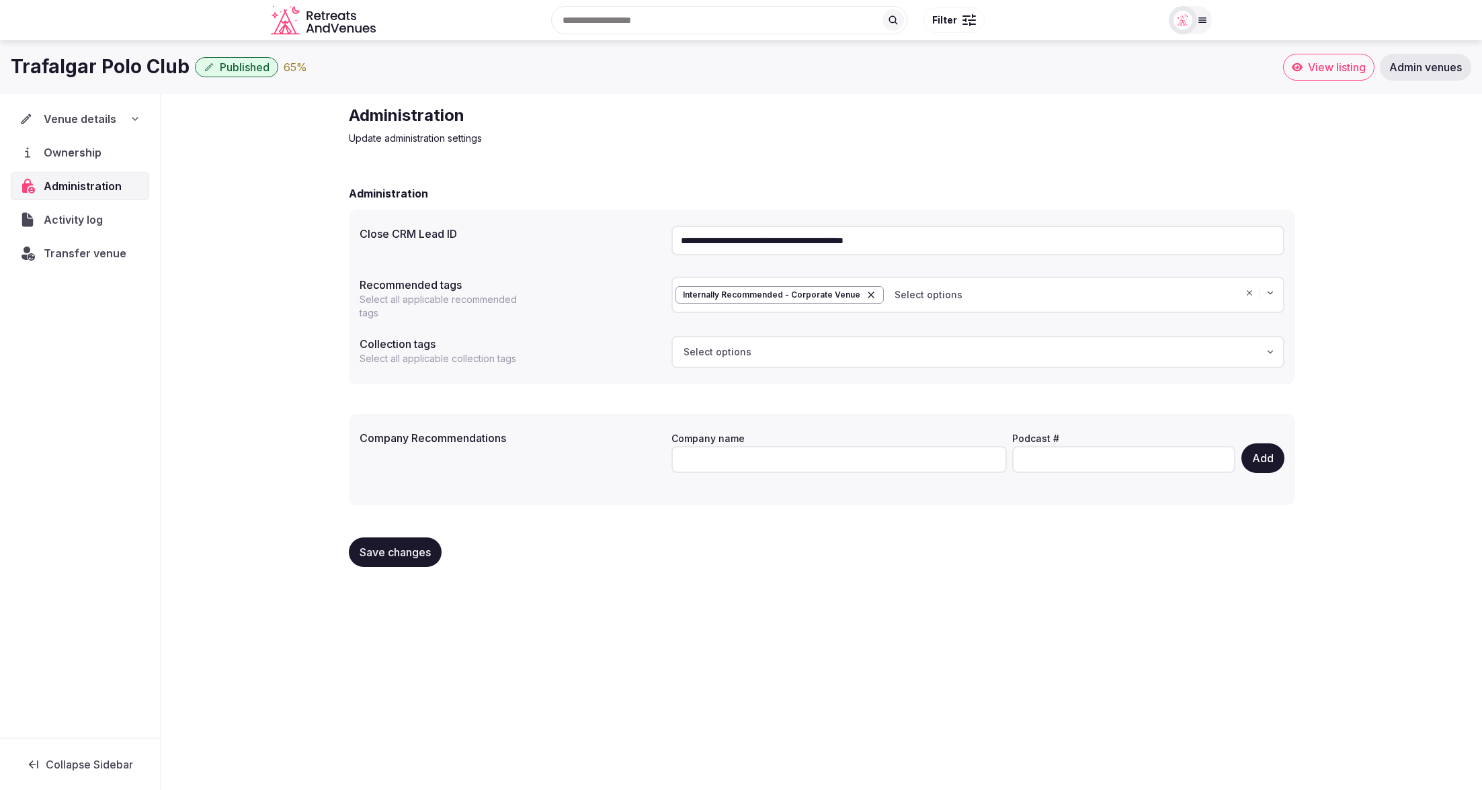
click at [1269, 349] on icon "button" at bounding box center [1269, 352] width 9 height 11
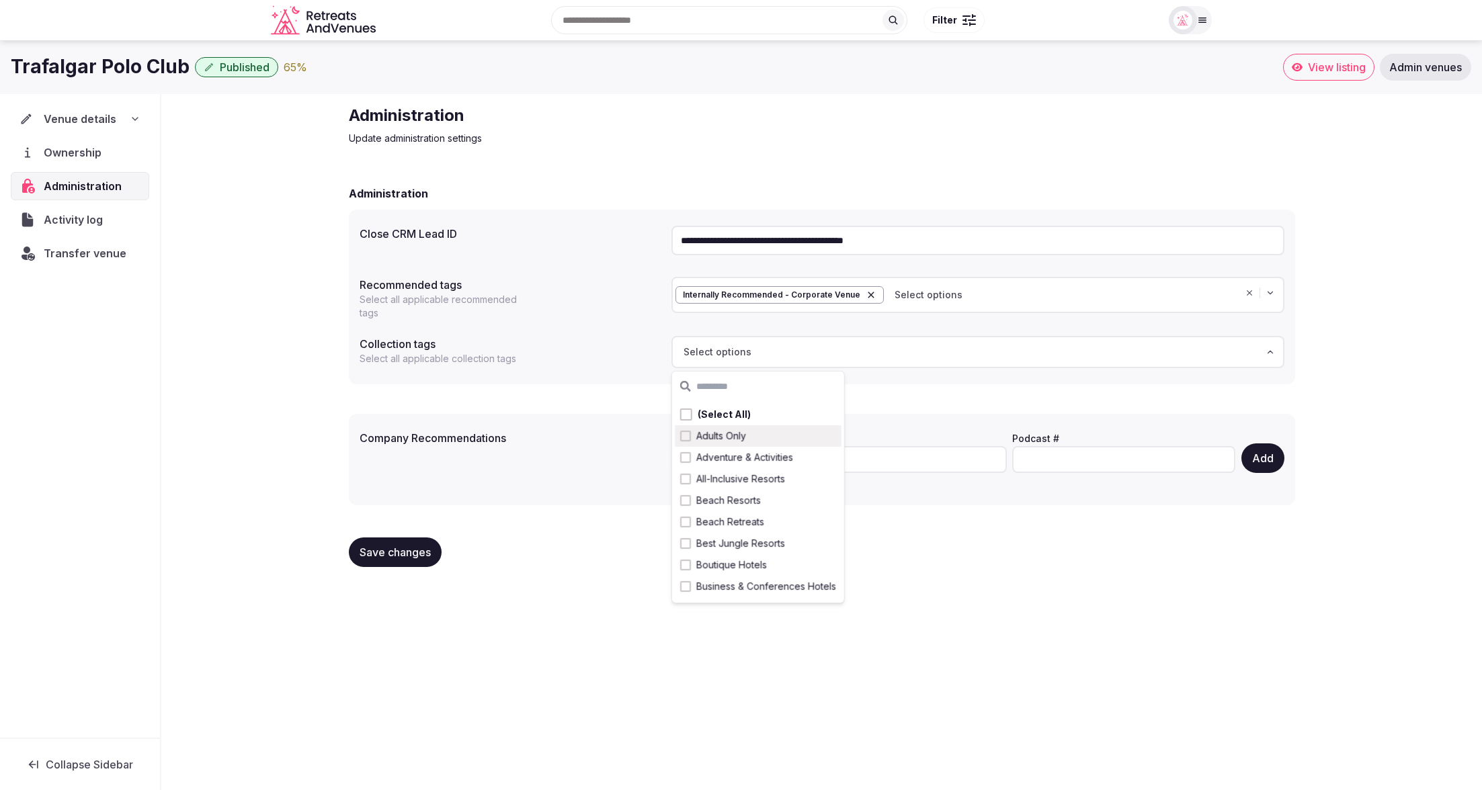
click at [249, 345] on div "**********" at bounding box center [821, 341] width 1320 height 495
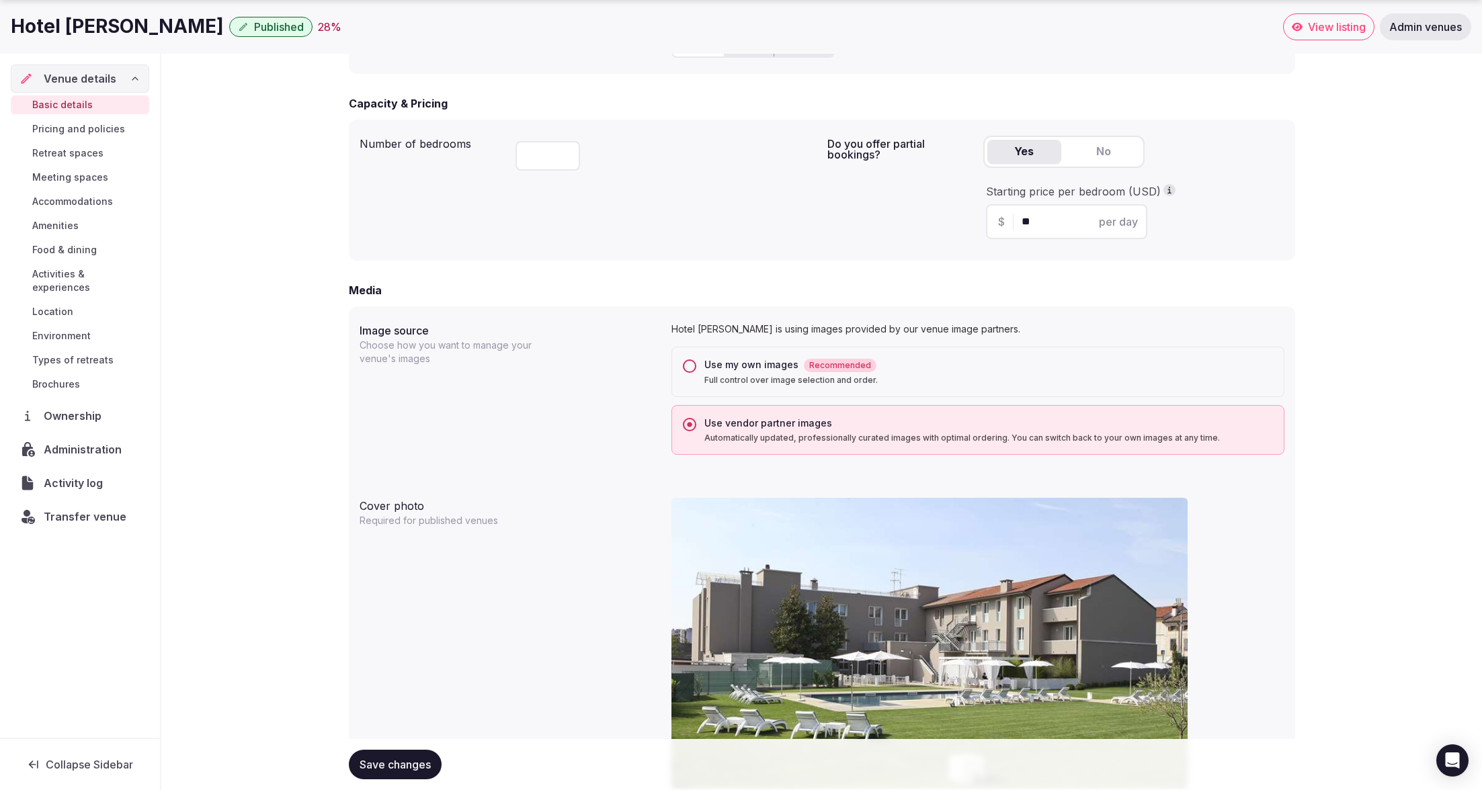
scroll to position [925, 0]
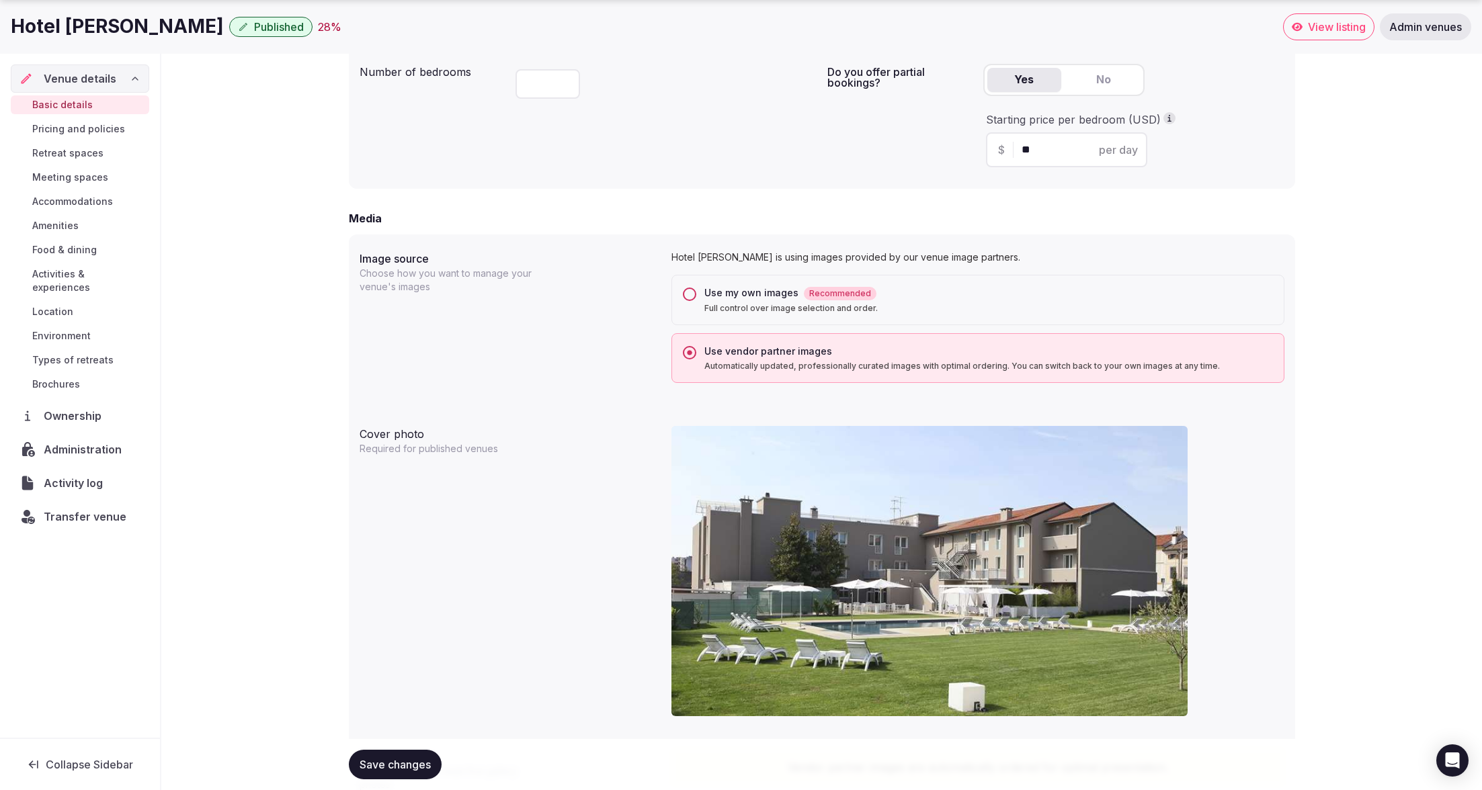
click at [688, 294] on button "Use my own images Recommended Full control over image selection and order." at bounding box center [689, 294] width 13 height 13
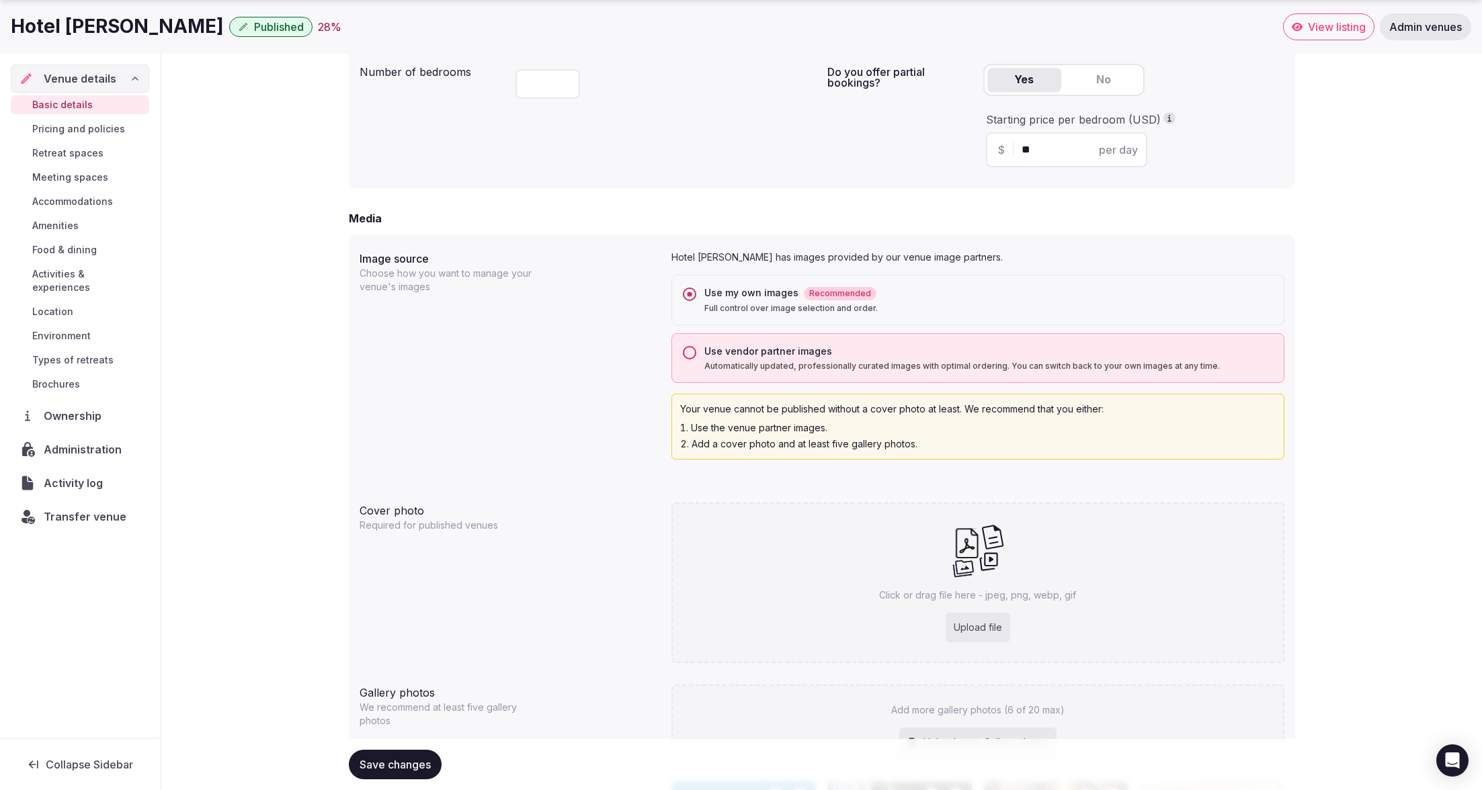
click at [683, 355] on button "Use vendor partner images Automatically updated, professionally curated images …" at bounding box center [689, 352] width 13 height 13
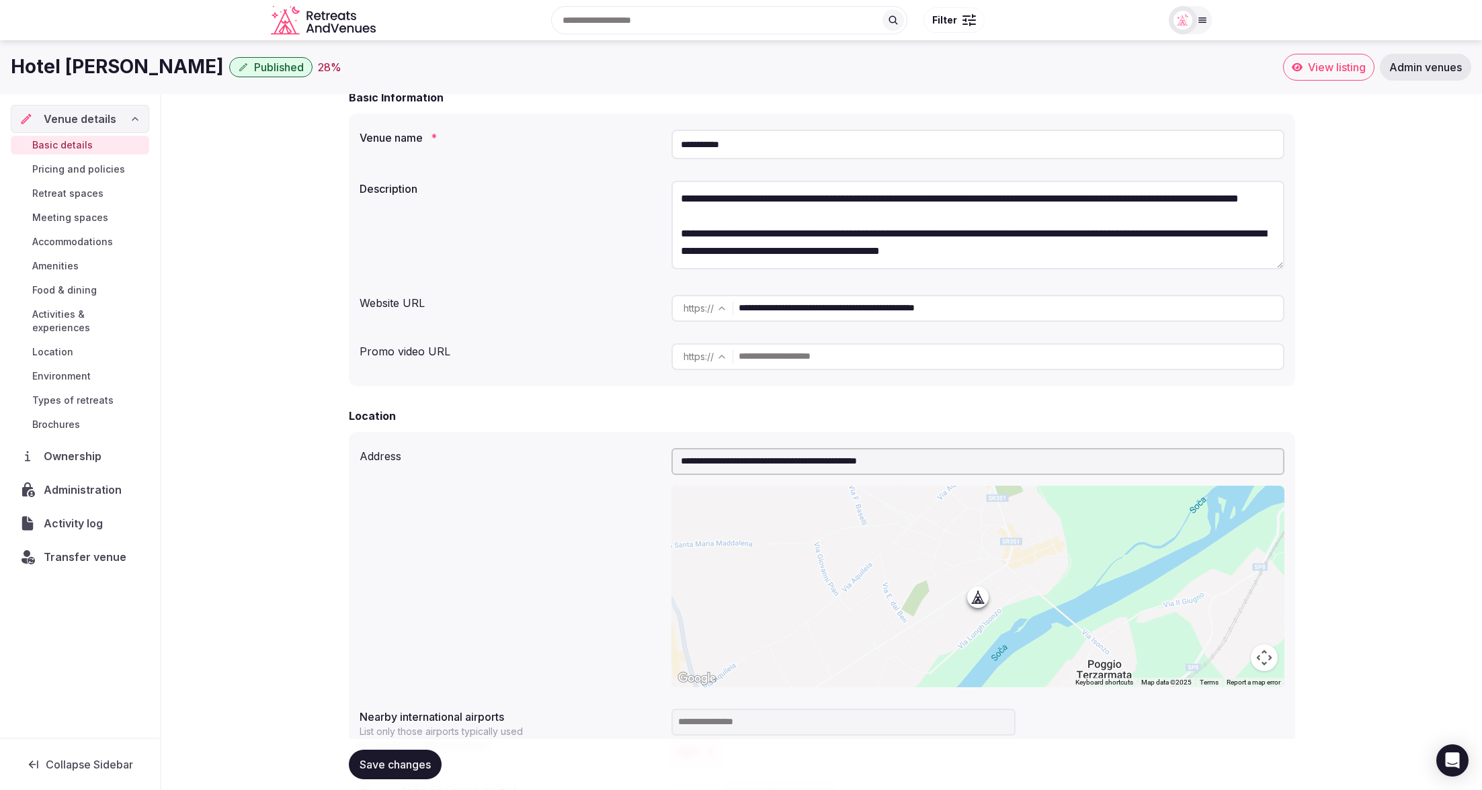
scroll to position [47, 0]
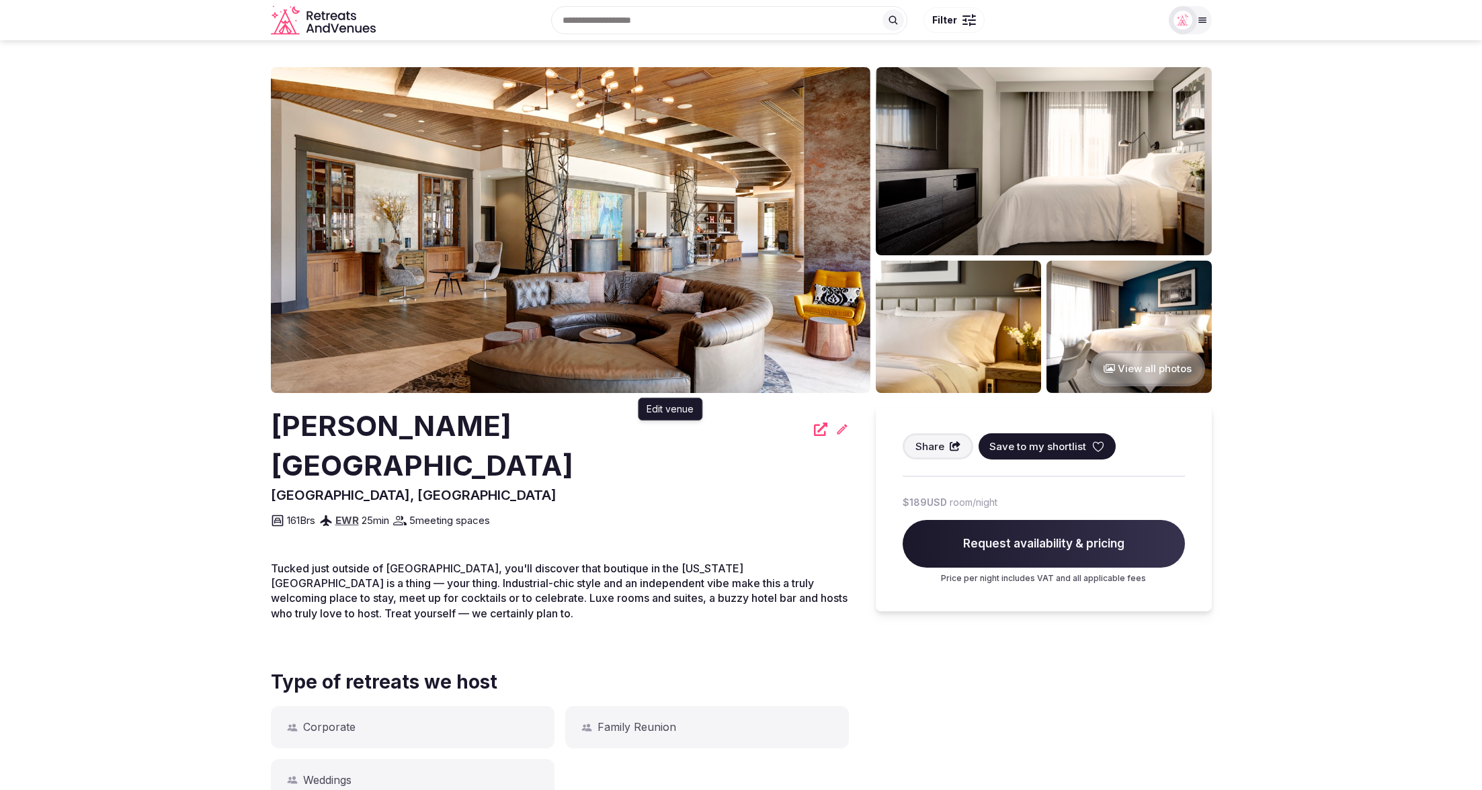
click at [836, 431] on icon at bounding box center [841, 429] width 10 height 10
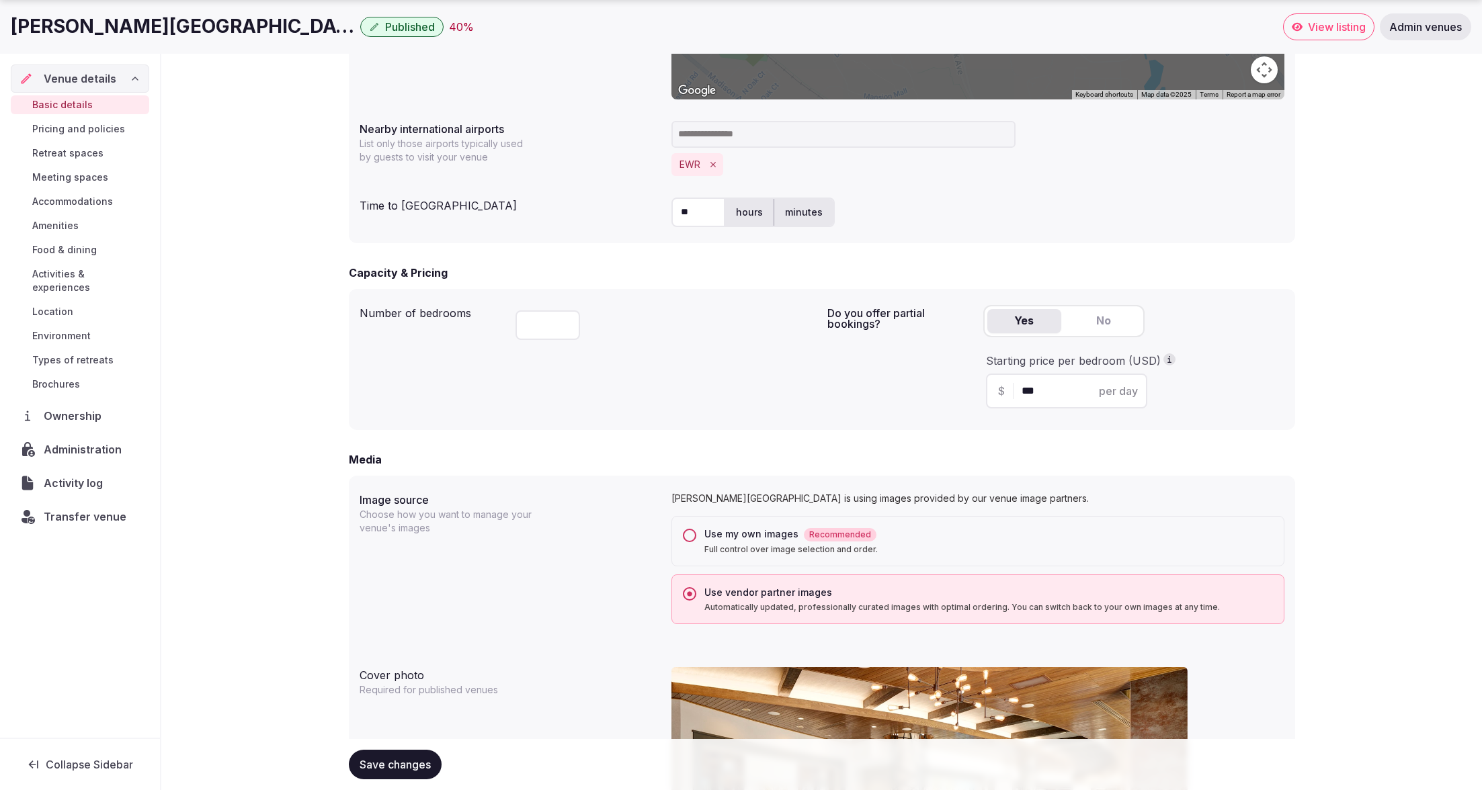
scroll to position [728, 0]
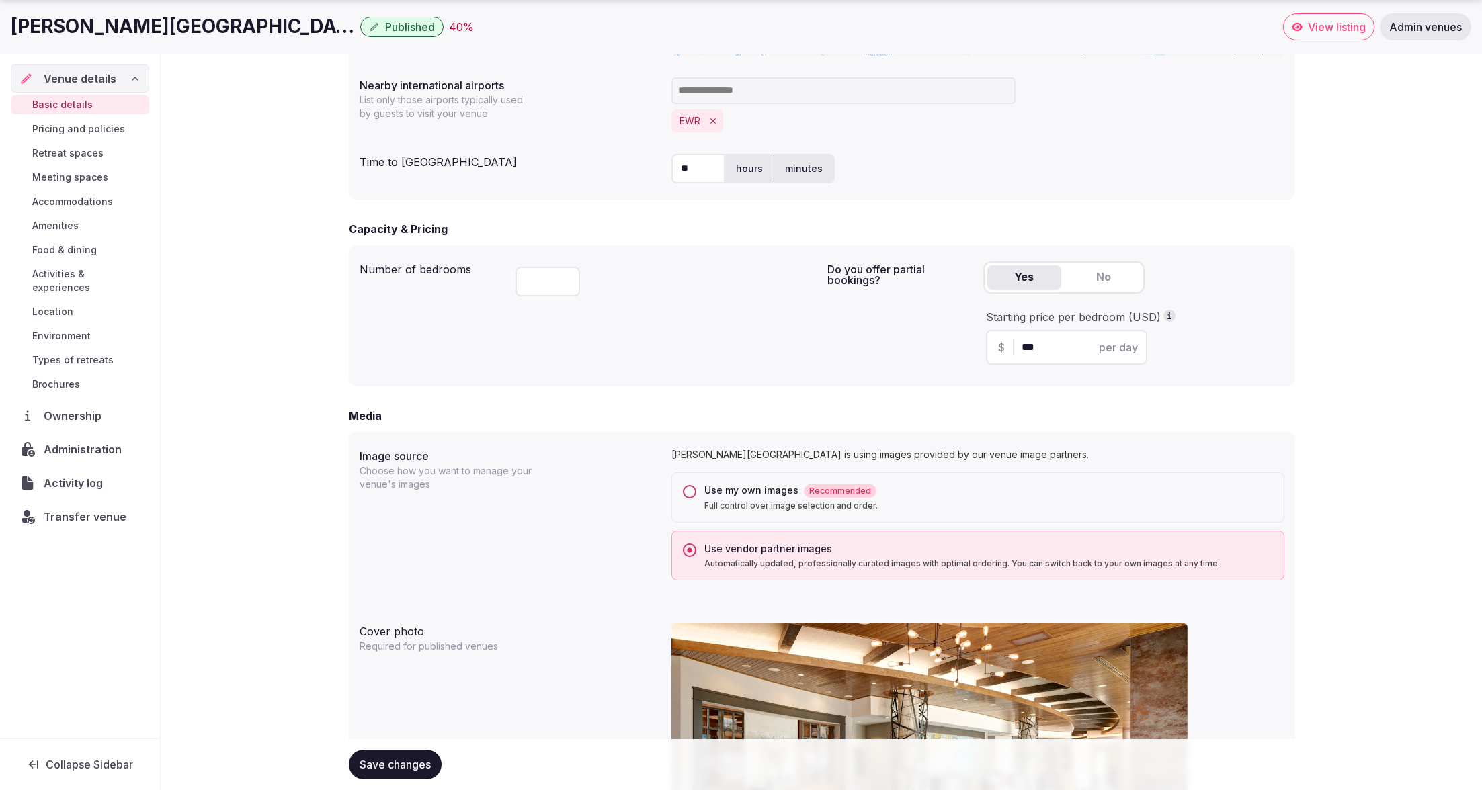
click at [691, 490] on button "Use my own images Recommended Full control over image selection and order." at bounding box center [689, 491] width 13 height 13
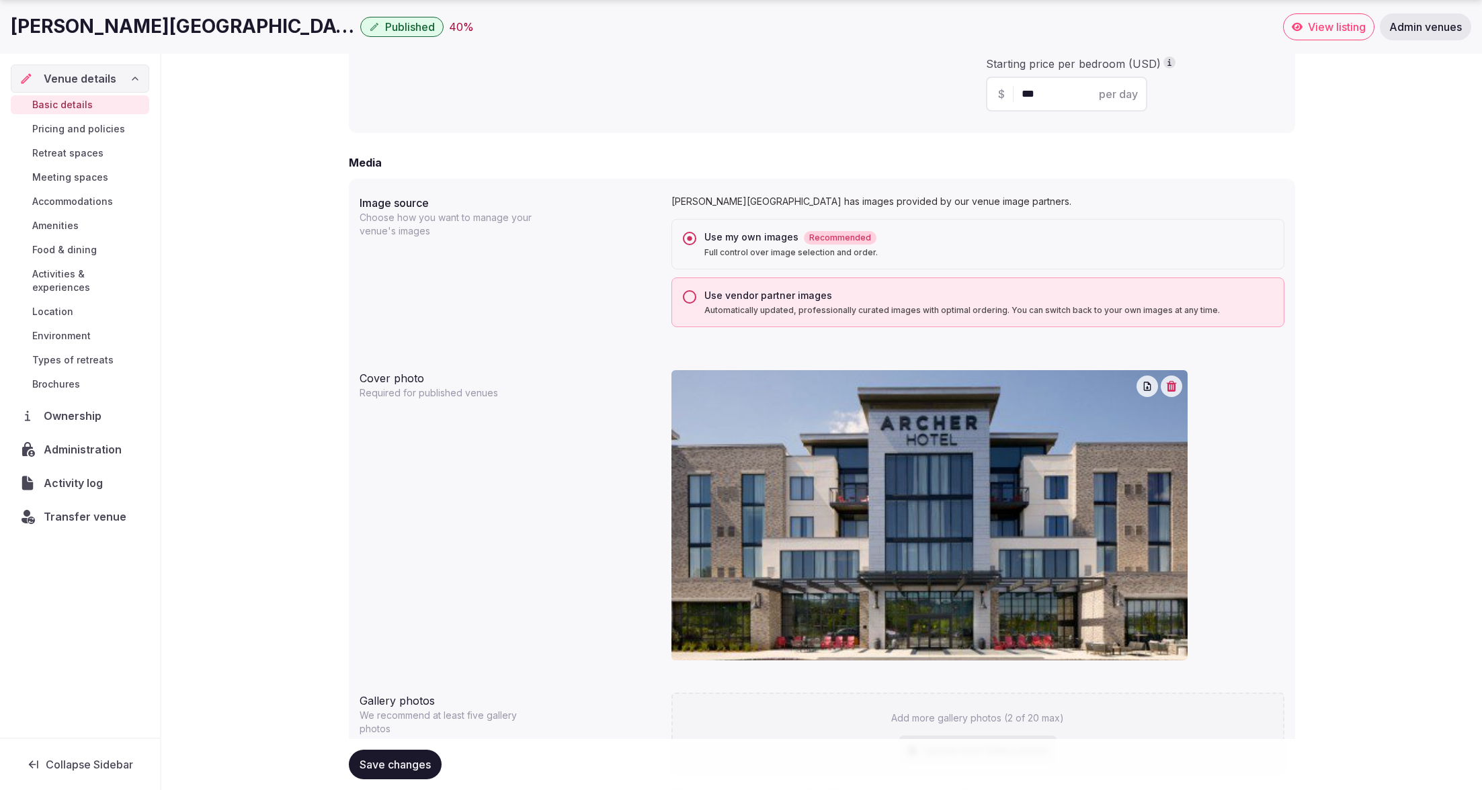
scroll to position [1056, 0]
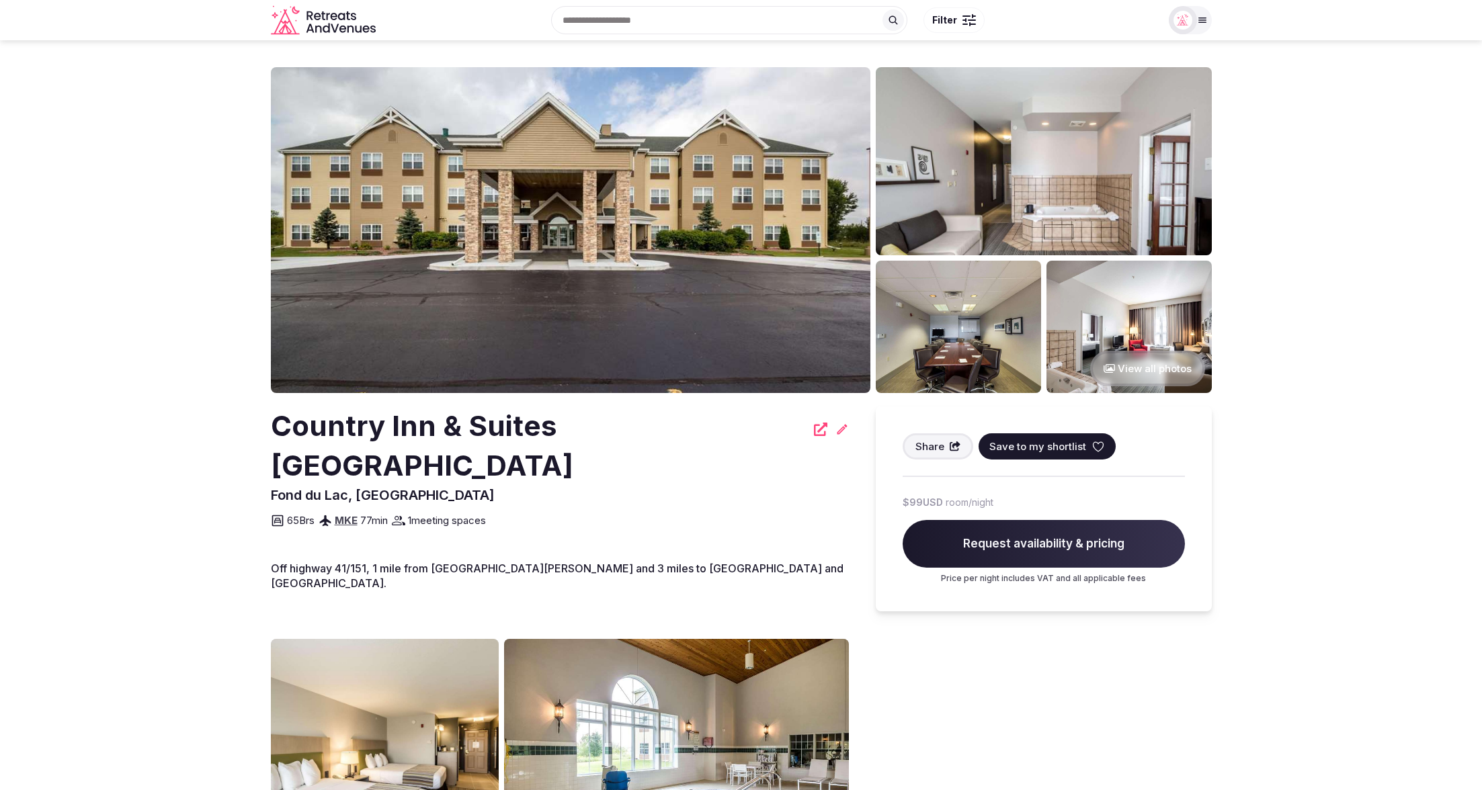
click at [835, 427] on icon at bounding box center [841, 429] width 13 height 13
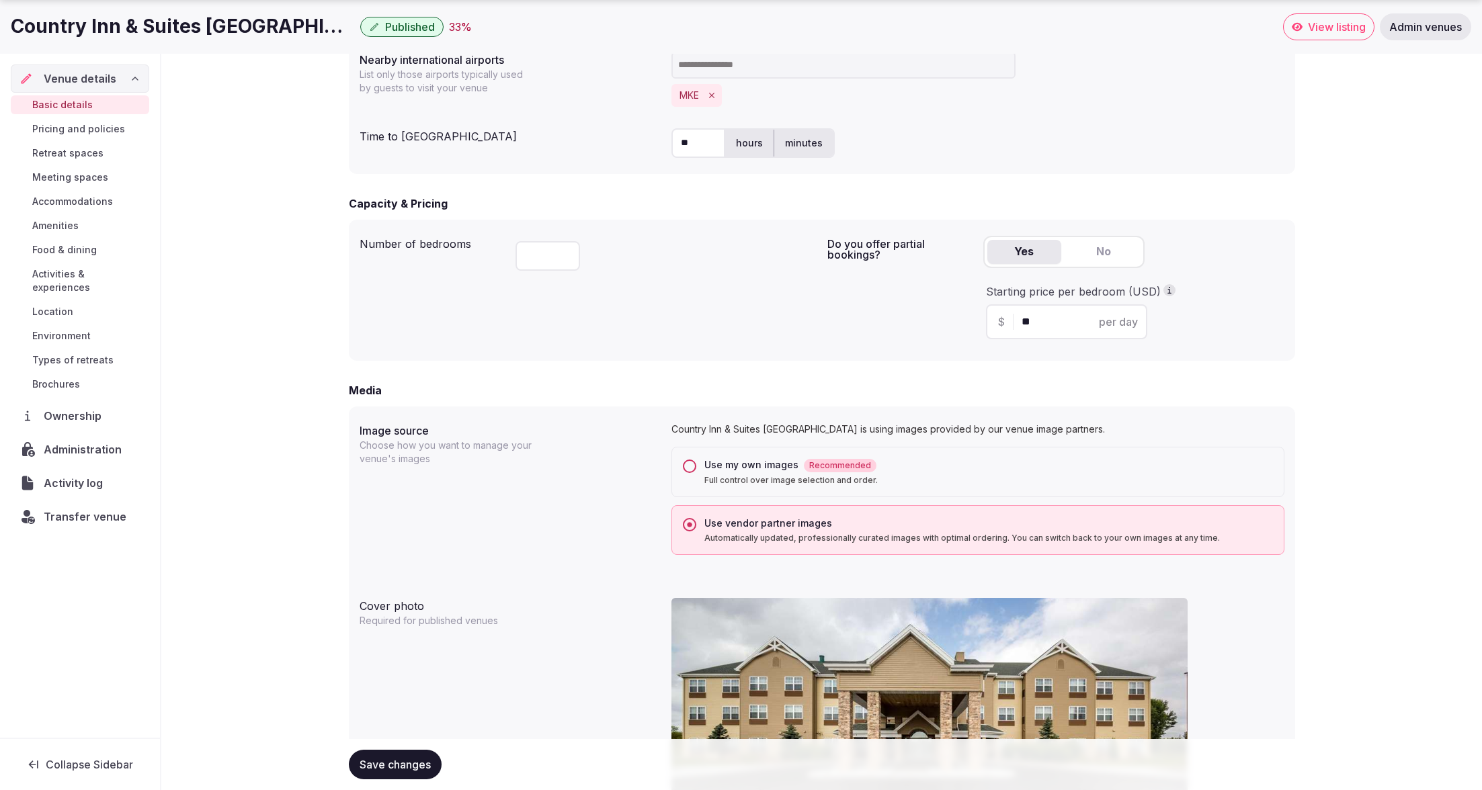
scroll to position [763, 0]
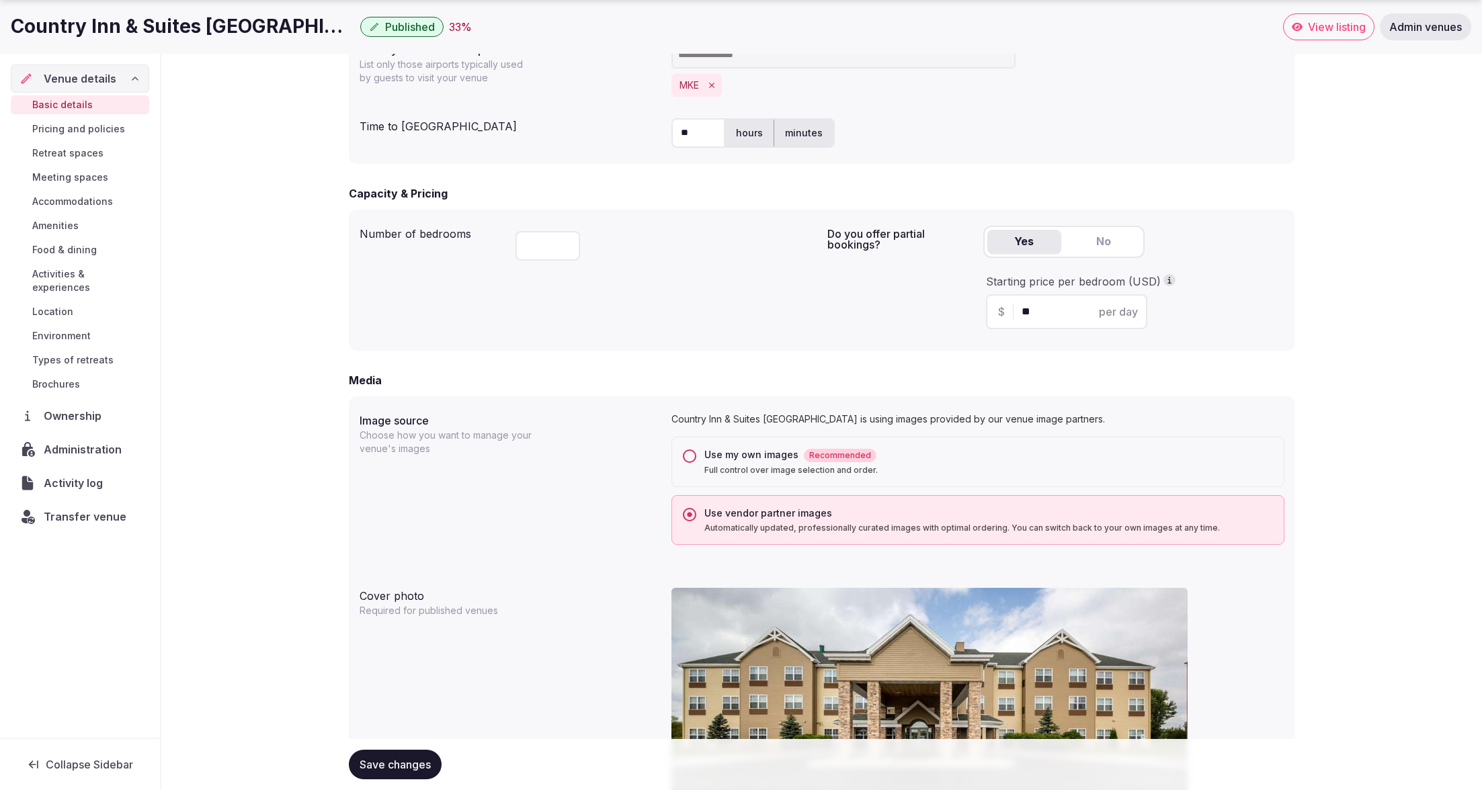
click at [685, 454] on button "Use my own images Recommended Full control over image selection and order." at bounding box center [689, 455] width 13 height 13
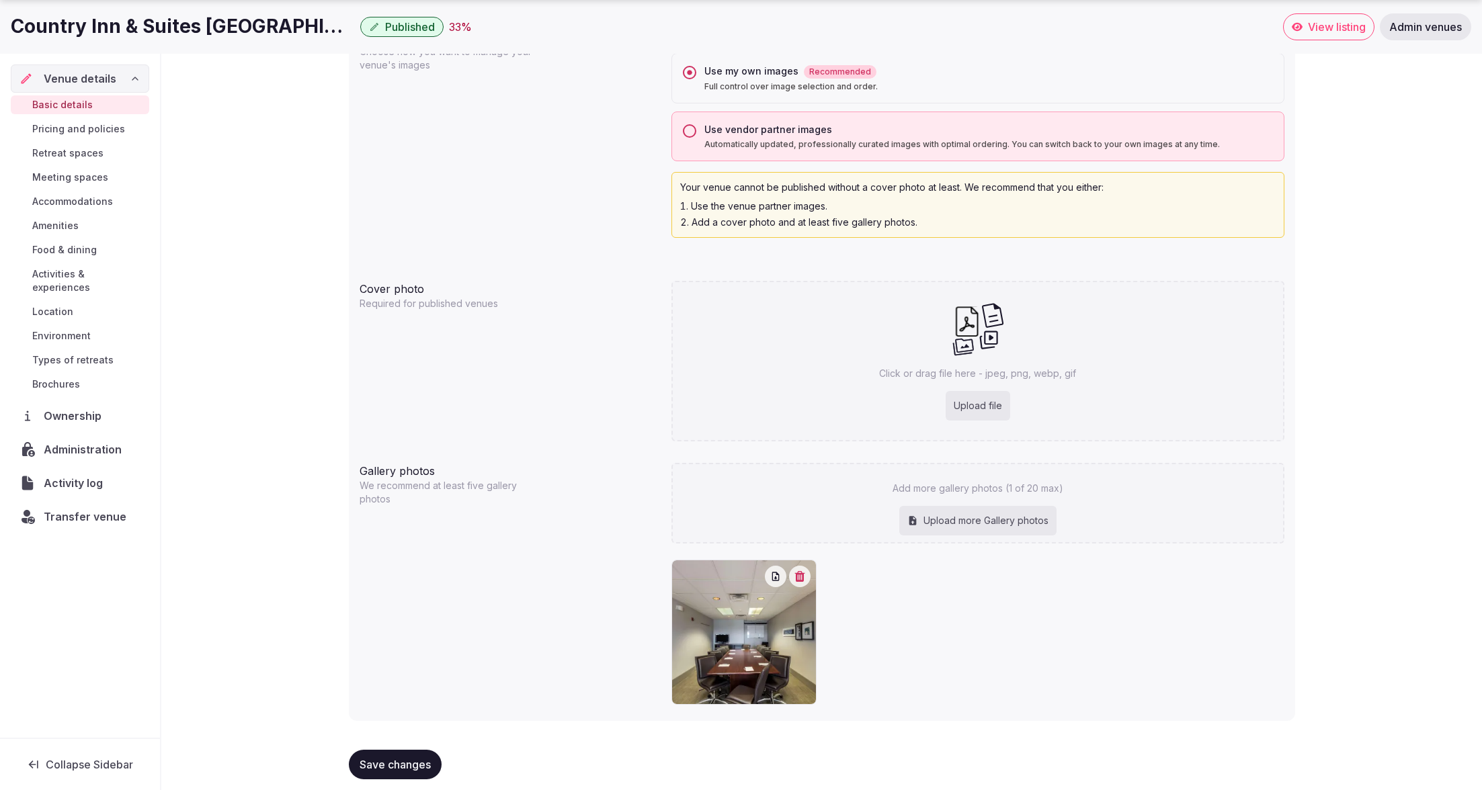
scroll to position [1159, 0]
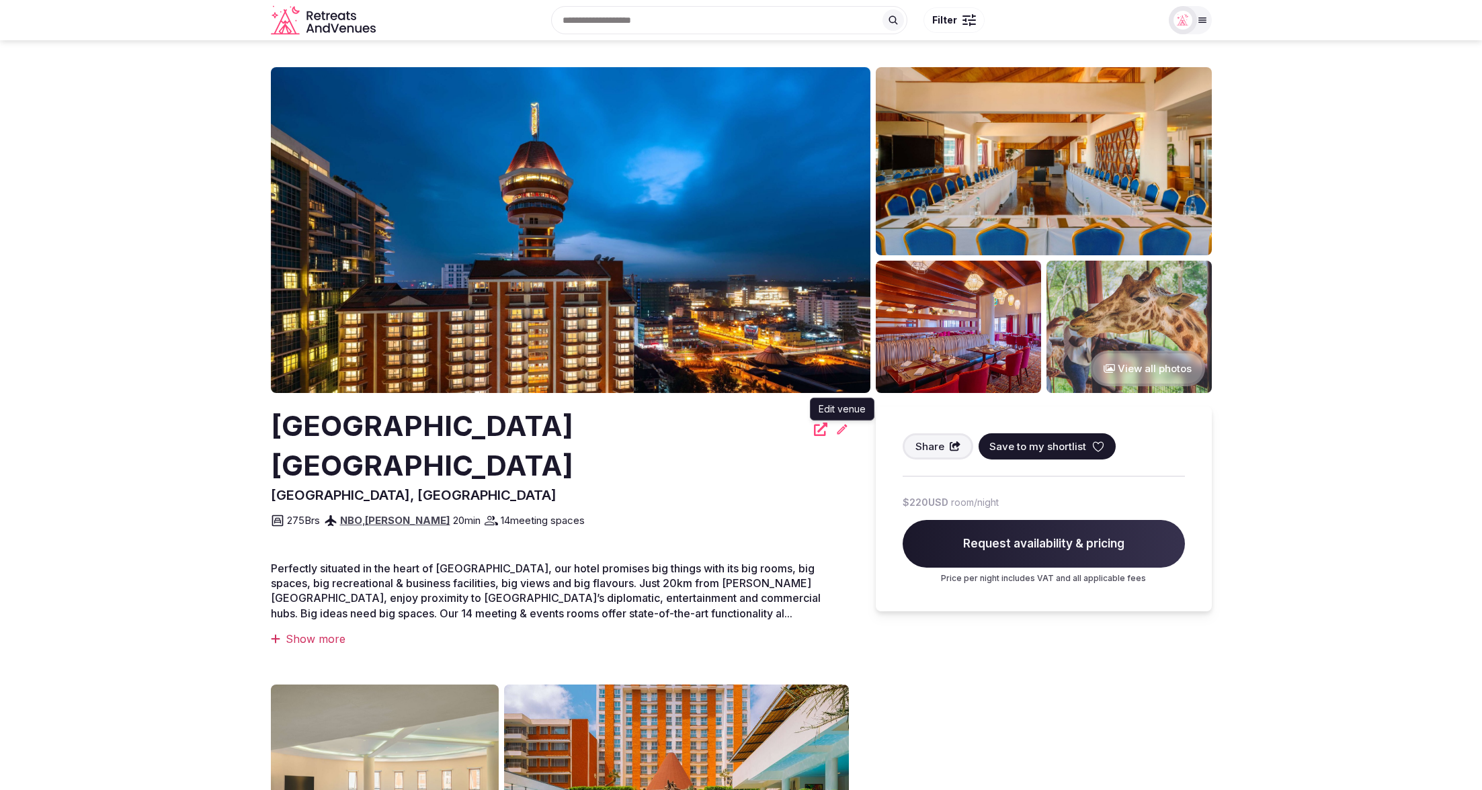
click at [838, 431] on icon at bounding box center [841, 429] width 10 height 10
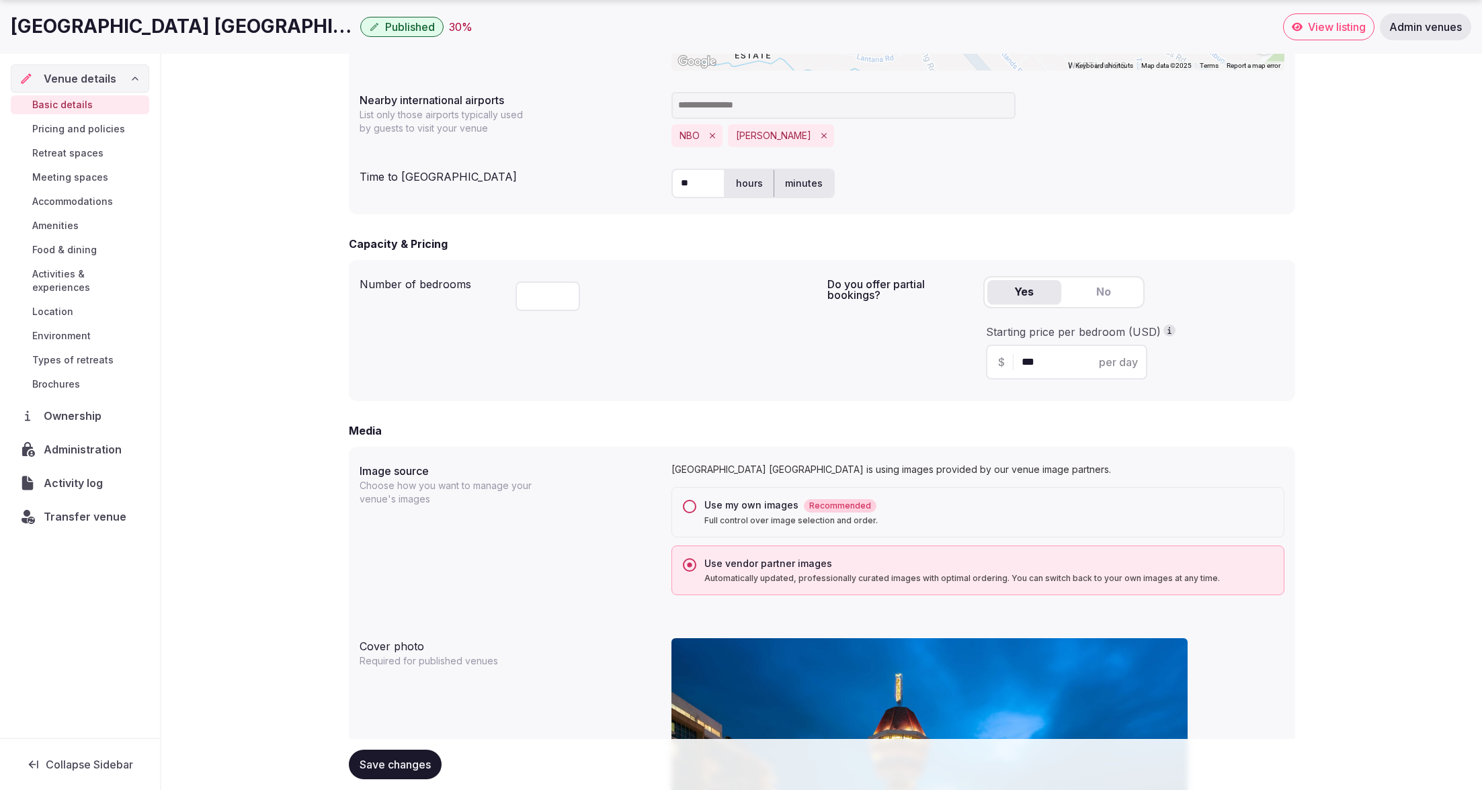
scroll to position [727, 0]
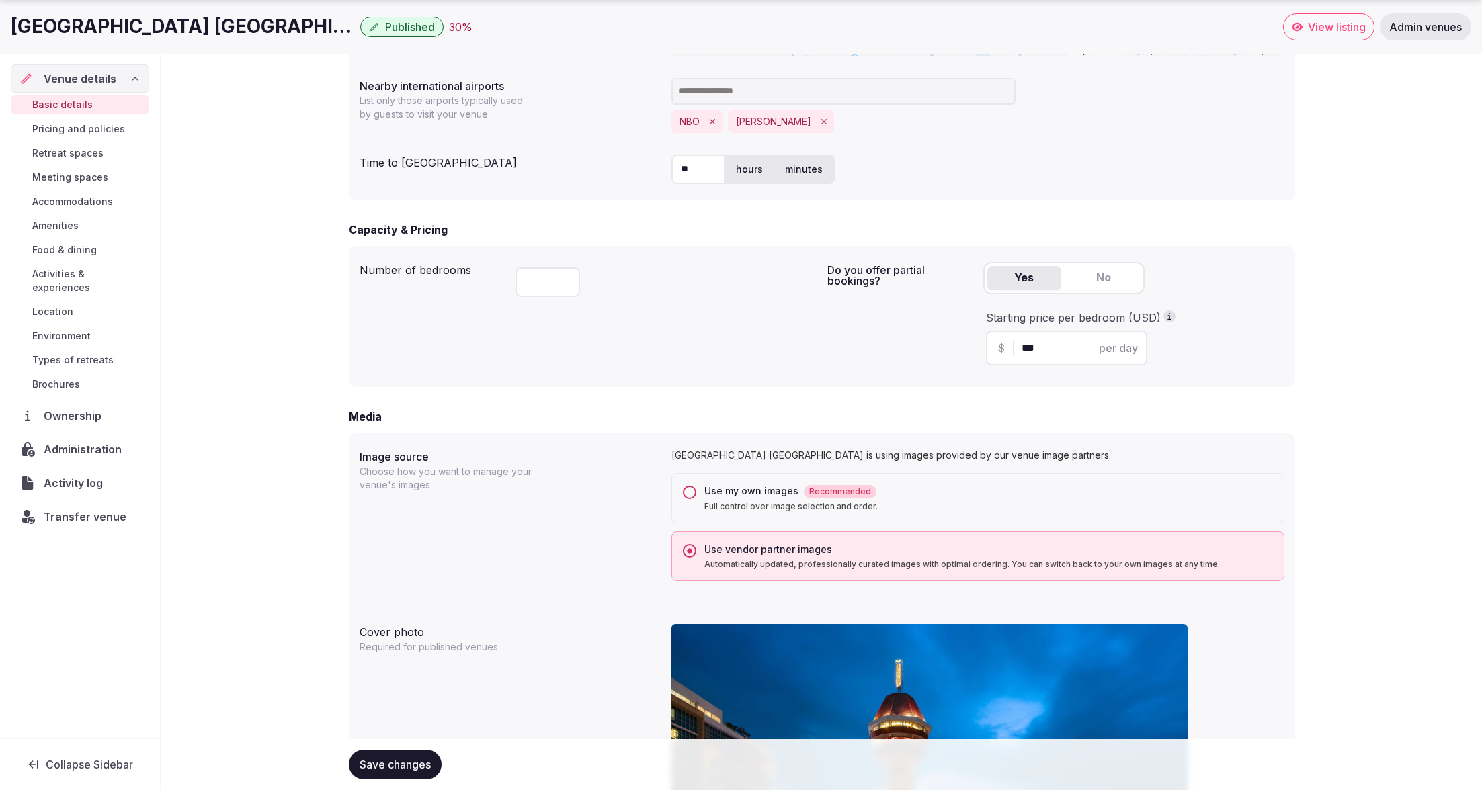
click at [689, 495] on button "Use my own images Recommended Full control over image selection and order." at bounding box center [689, 492] width 13 height 13
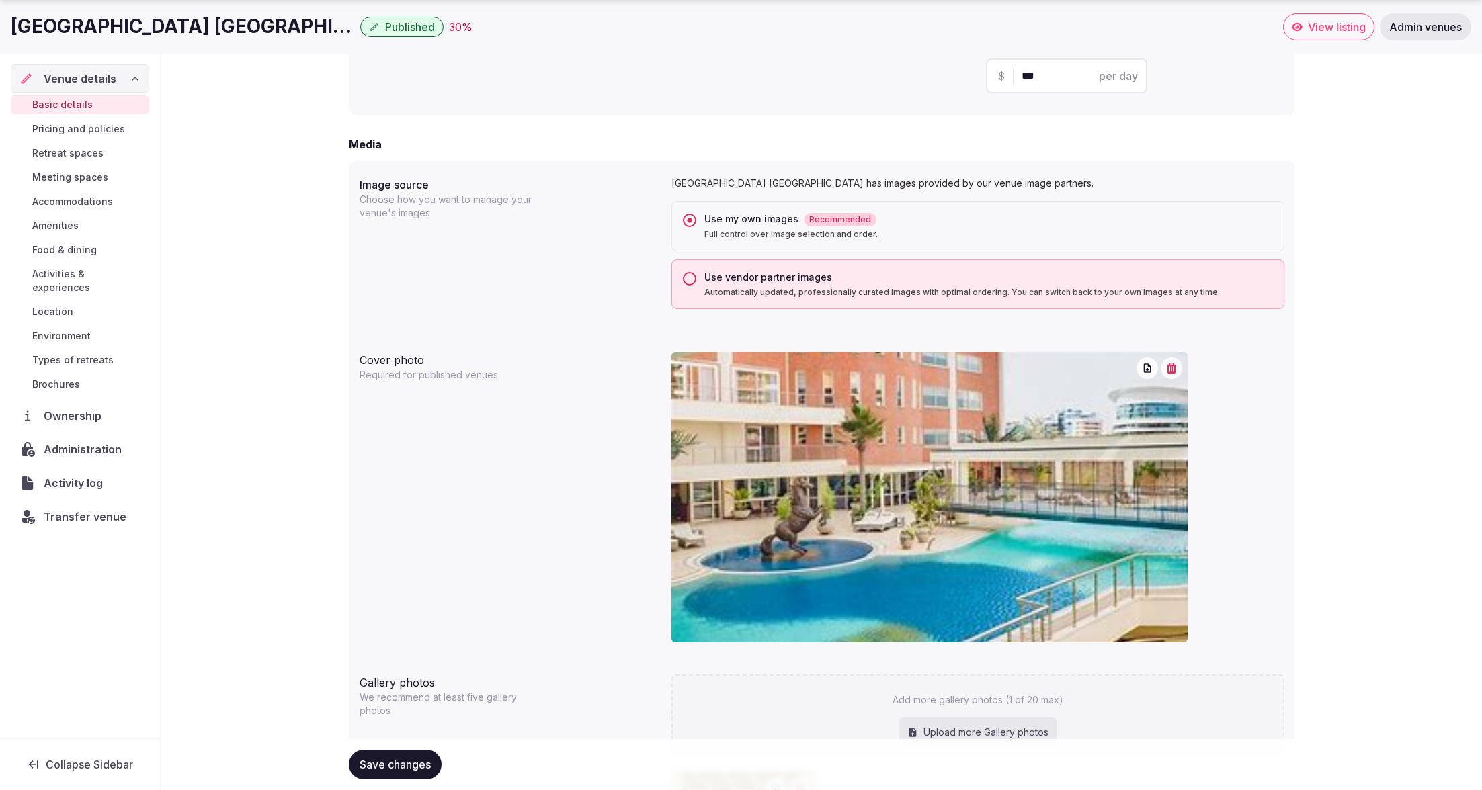
scroll to position [1000, 0]
click at [692, 276] on button "Use vendor partner images Automatically updated, professionally curated images …" at bounding box center [689, 277] width 13 height 13
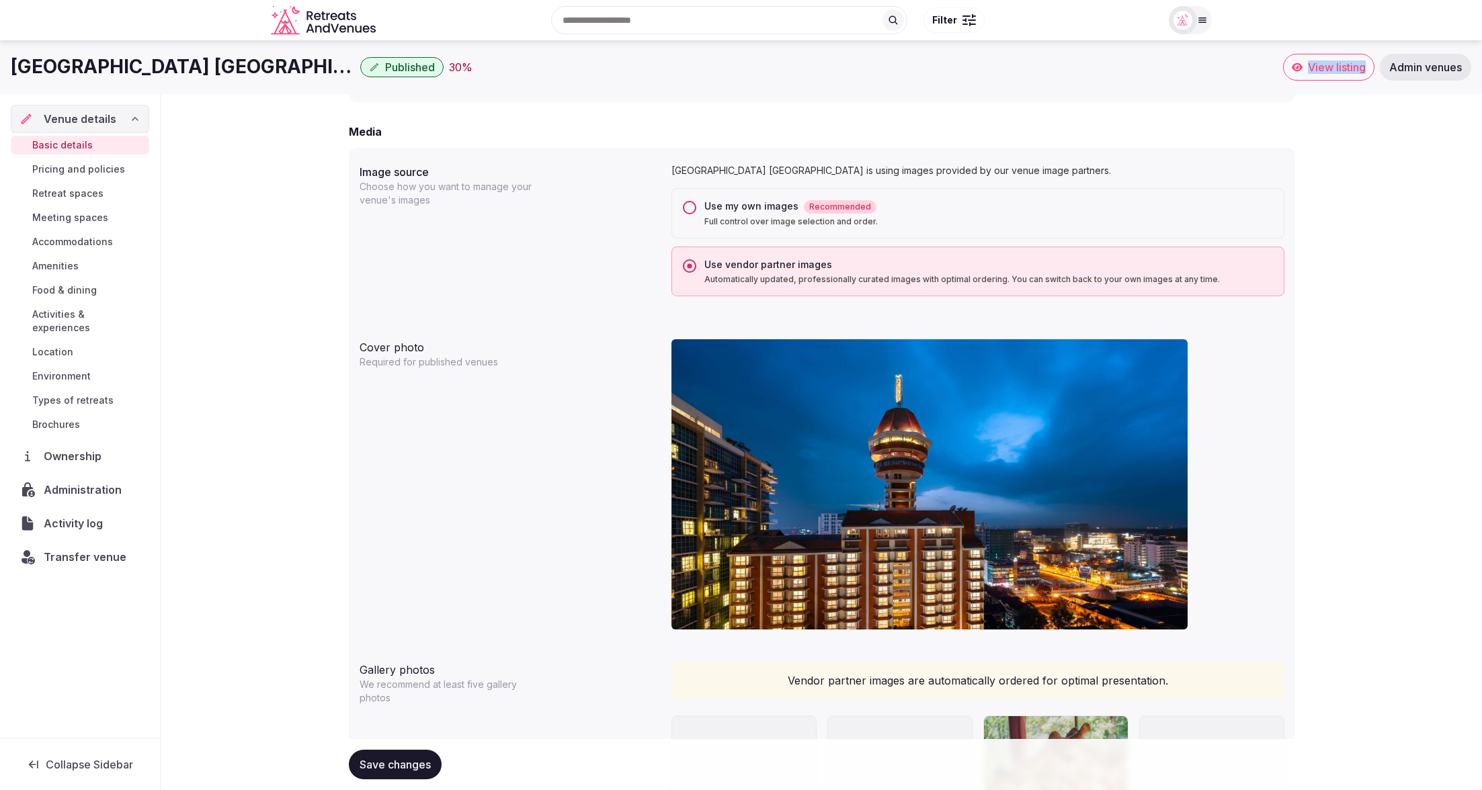
scroll to position [1001, 0]
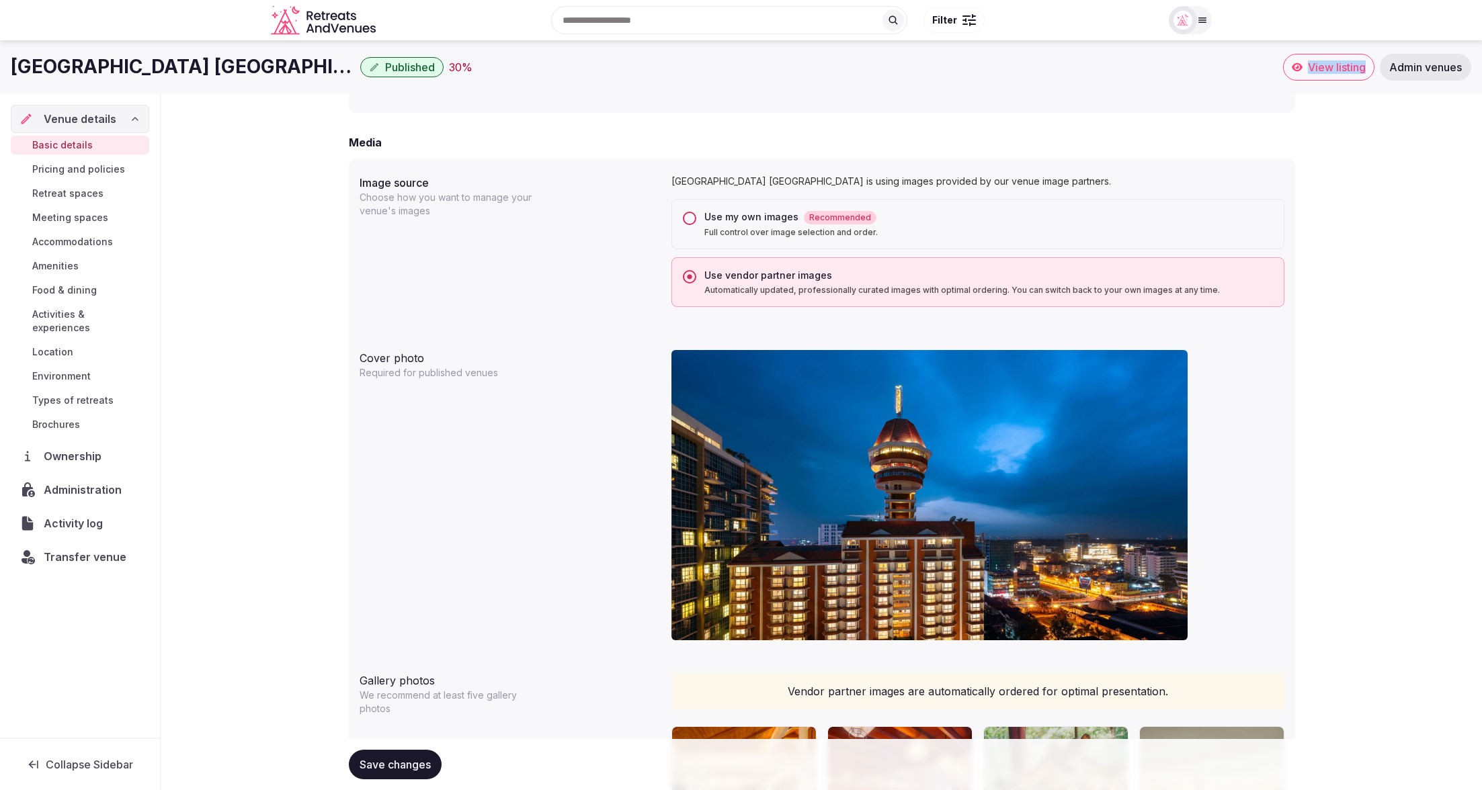
click at [688, 220] on button "Use my own images Recommended Full control over image selection and order." at bounding box center [689, 218] width 13 height 13
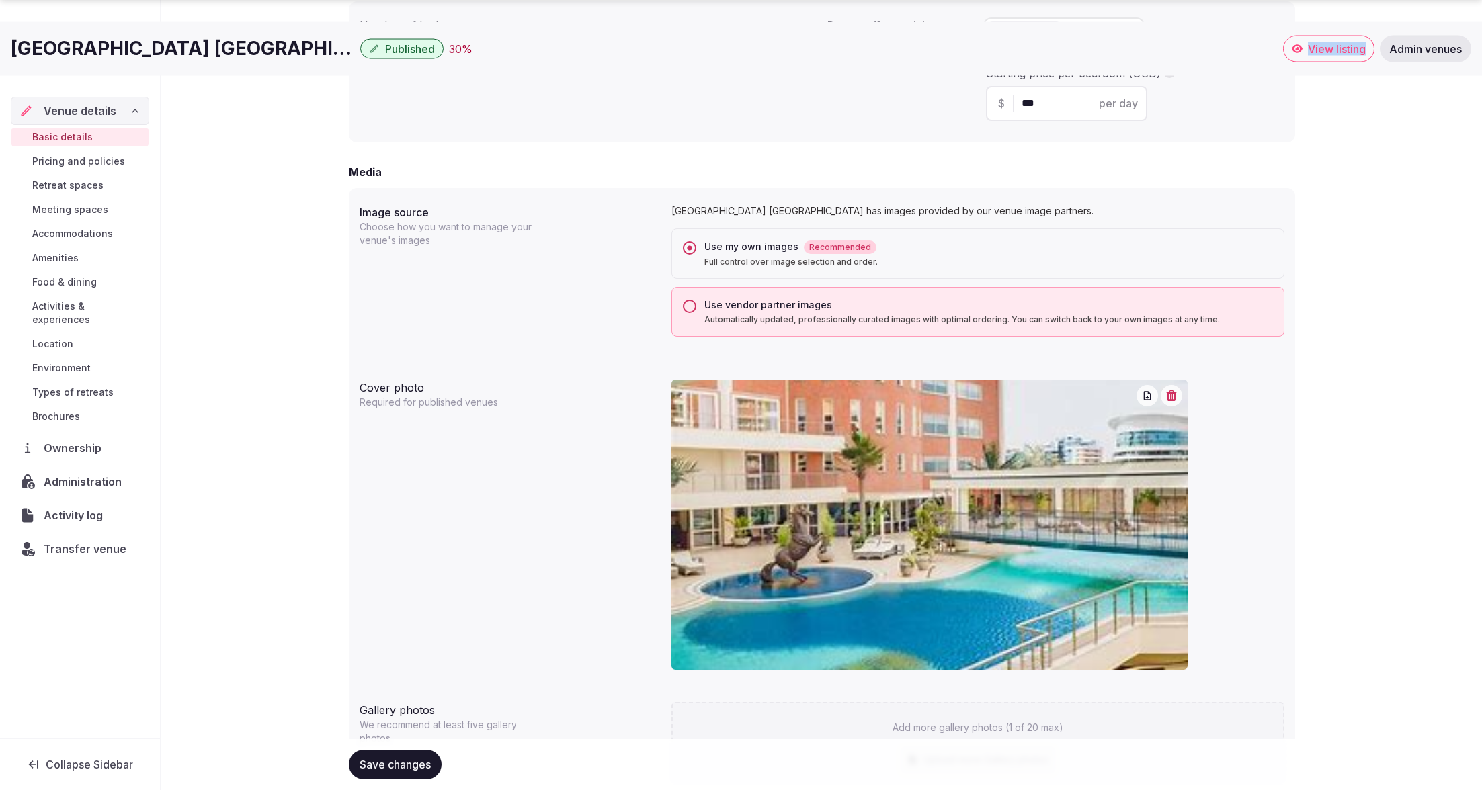
scroll to position [991, 0]
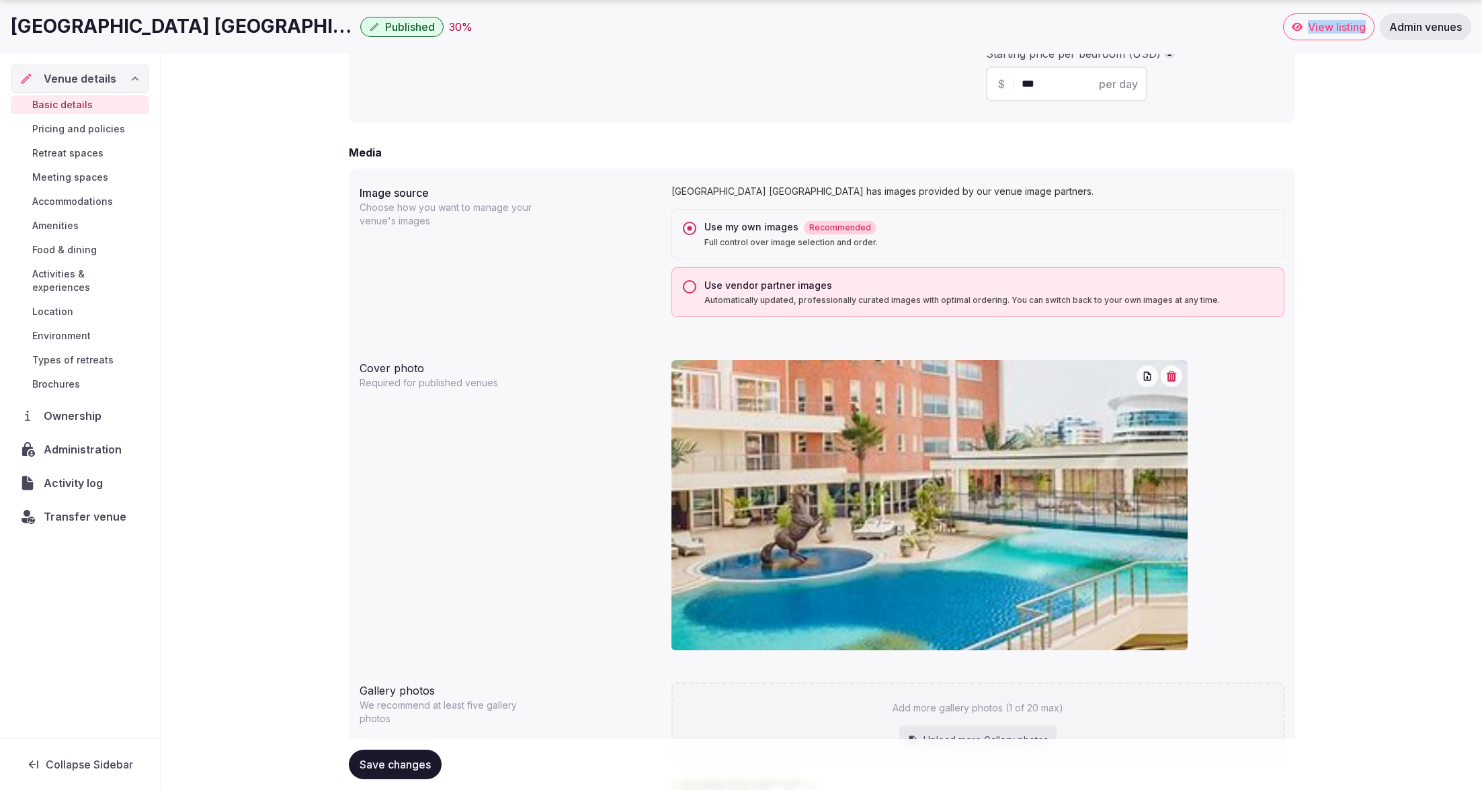
click at [689, 287] on button "Use vendor partner images Automatically updated, professionally curated images …" at bounding box center [689, 286] width 13 height 13
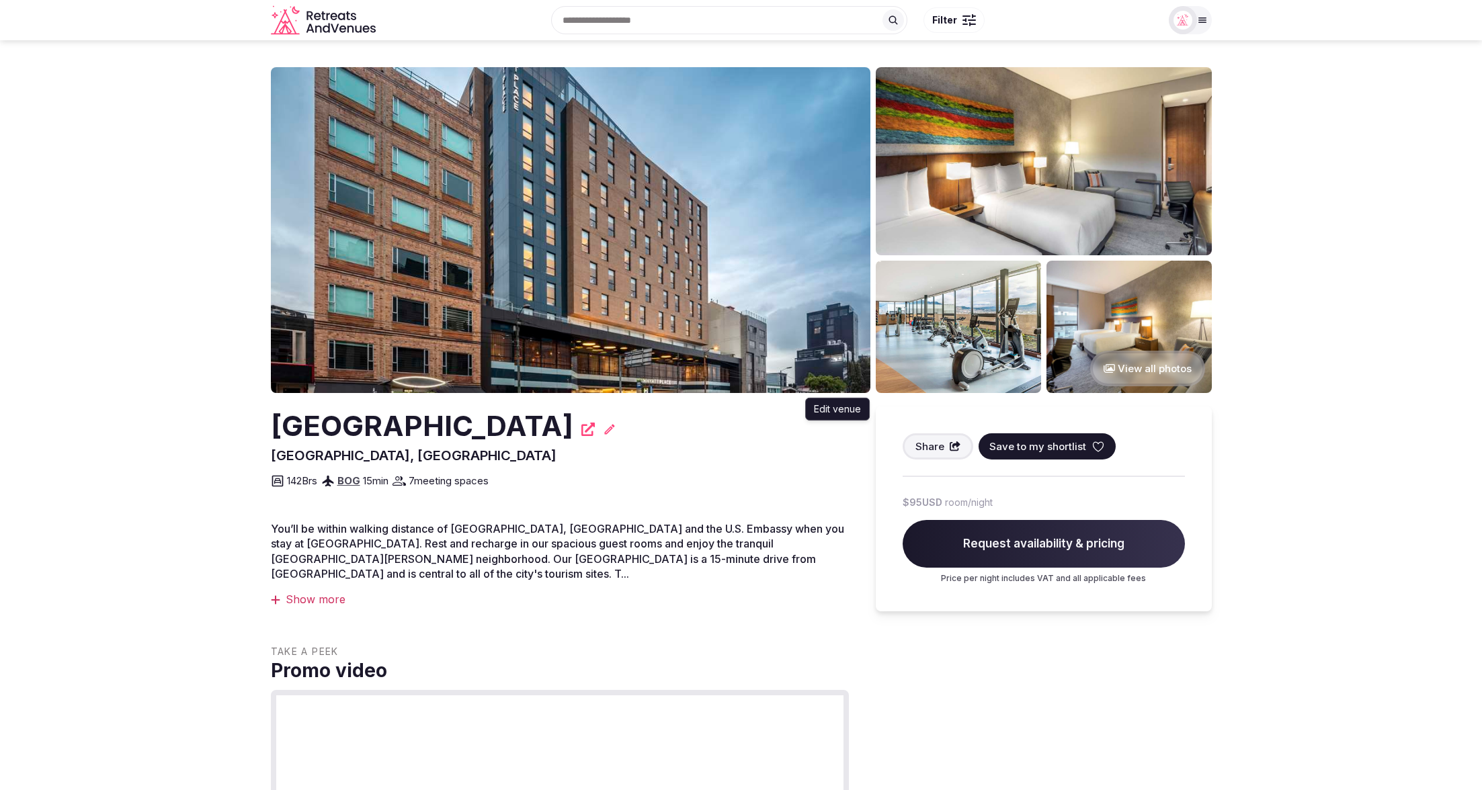
click at [614, 429] on icon at bounding box center [609, 429] width 10 height 10
